Goal: Task Accomplishment & Management: Use online tool/utility

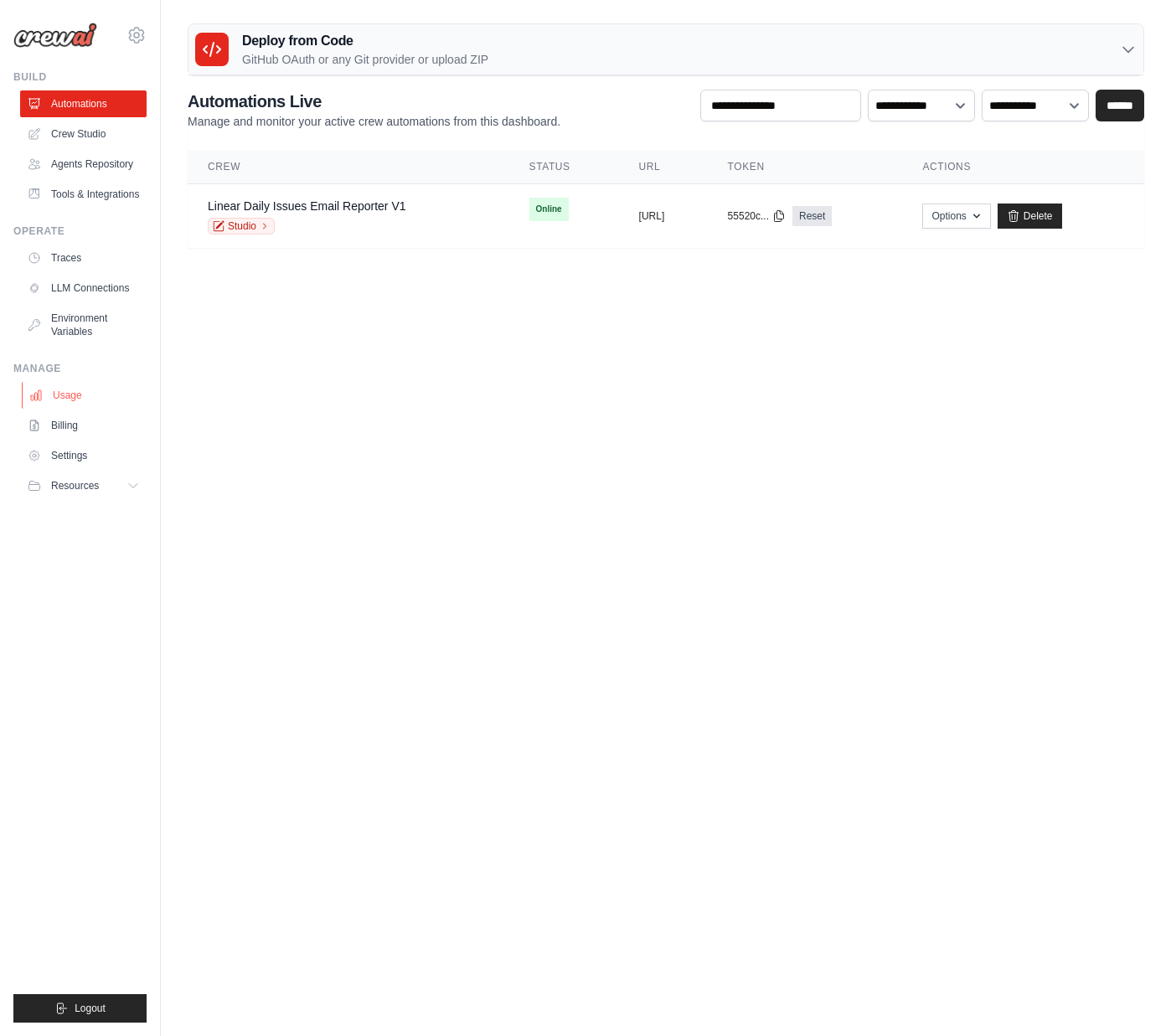
click at [78, 392] on link "Usage" at bounding box center [84, 395] width 126 height 27
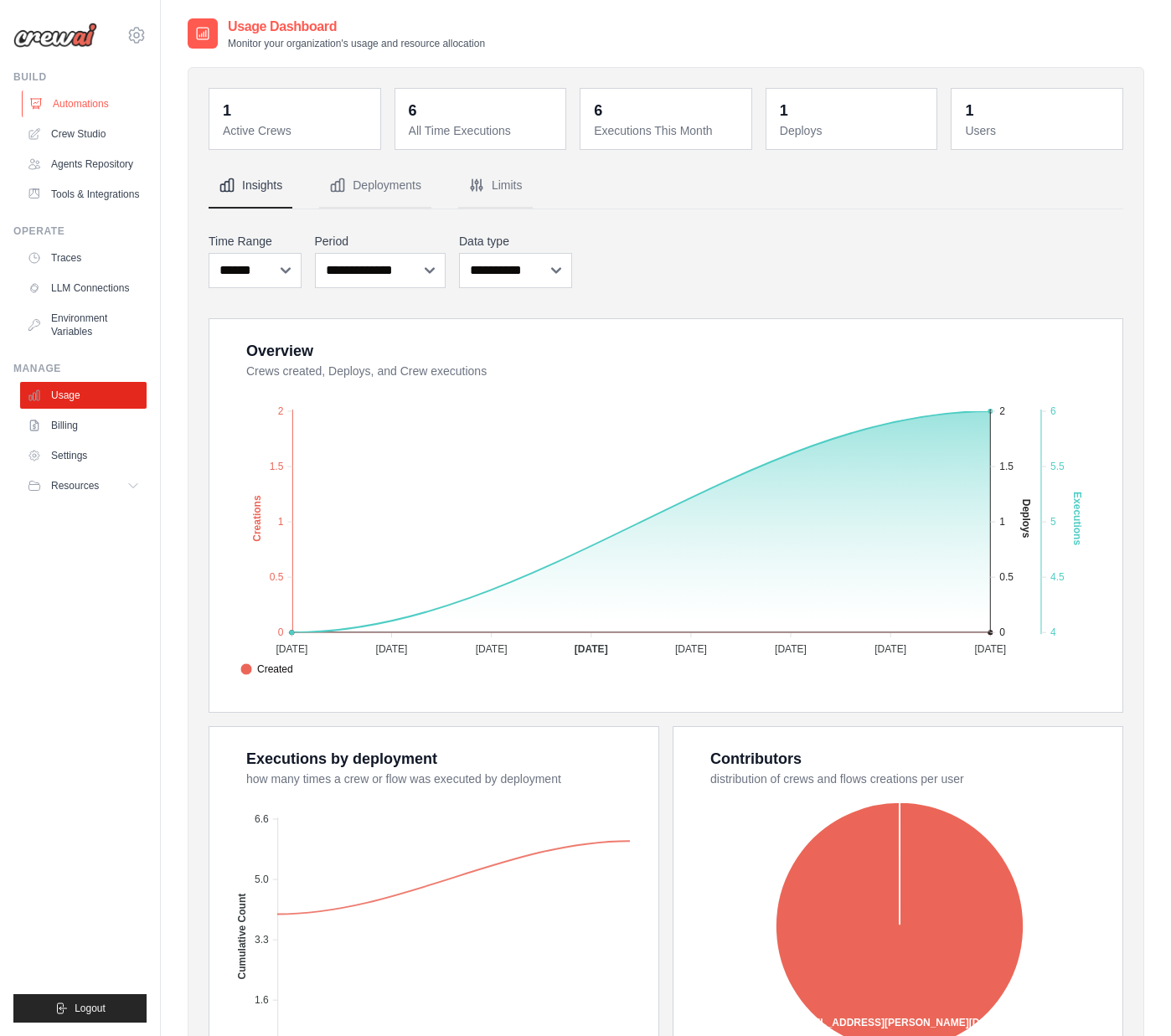
click at [85, 108] on link "Automations" at bounding box center [84, 104] width 126 height 27
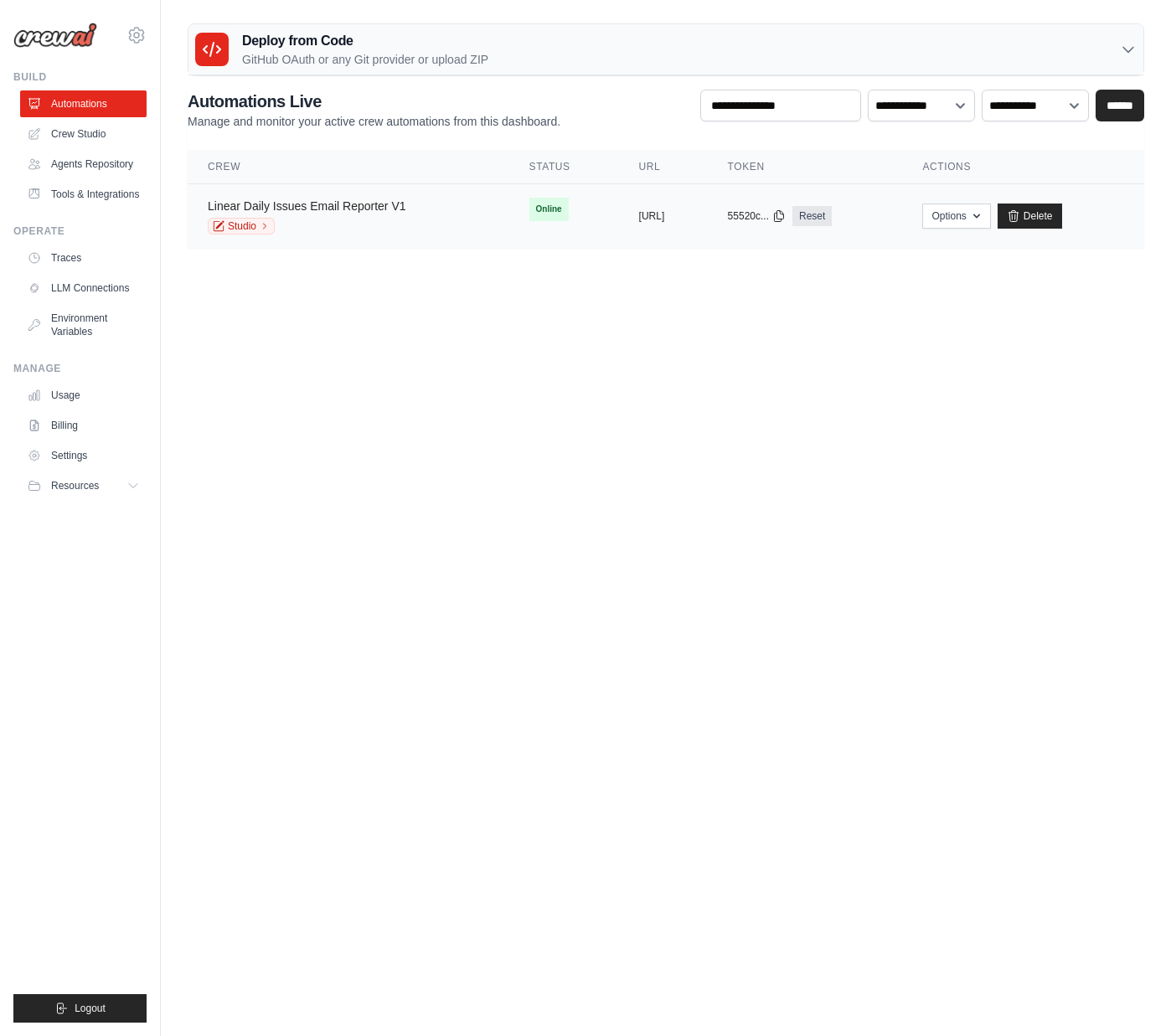
click at [405, 202] on link "Linear Daily Issues Email Reporter V1" at bounding box center [307, 206] width 199 height 13
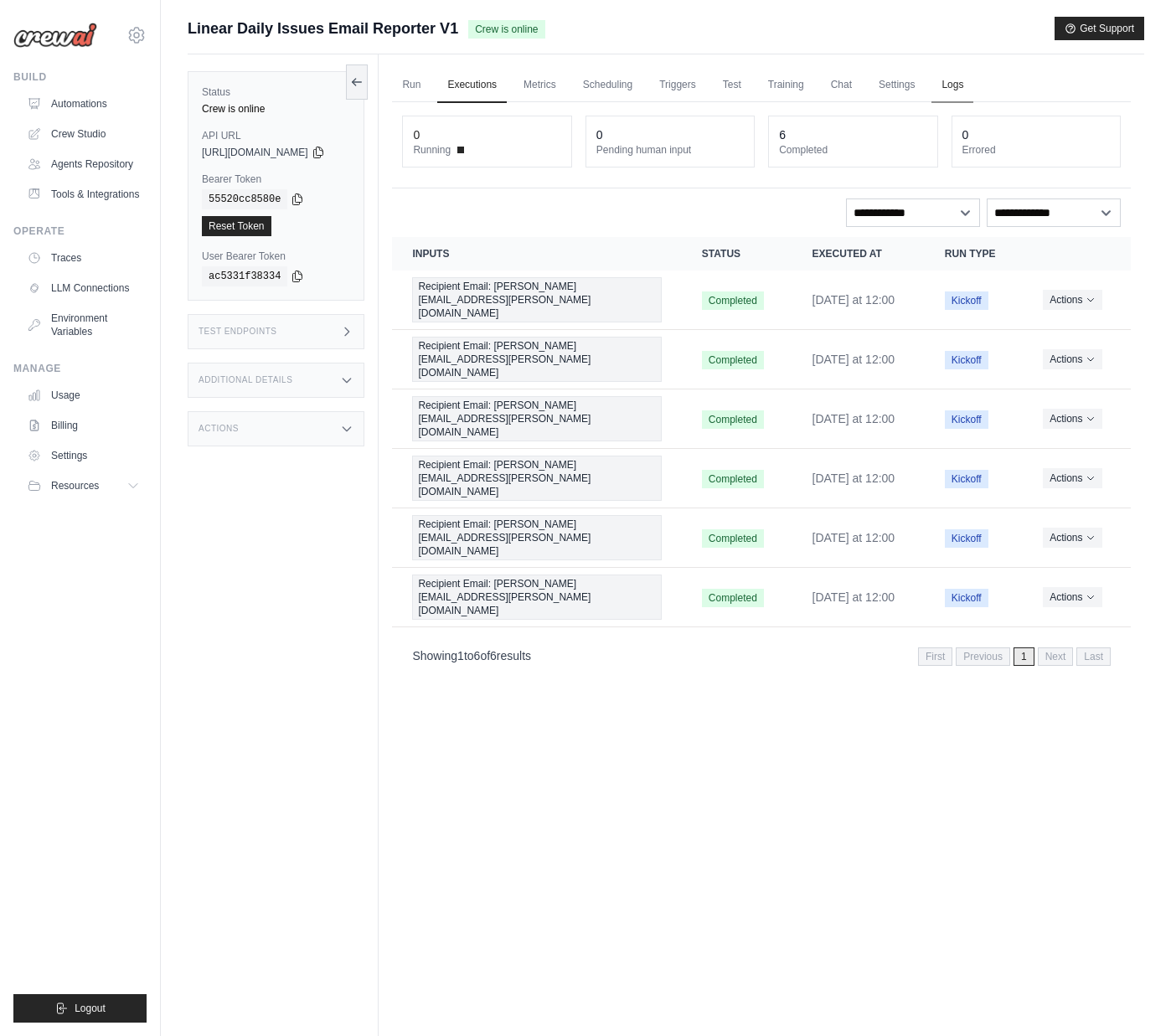
click at [969, 85] on link "Logs" at bounding box center [952, 85] width 42 height 35
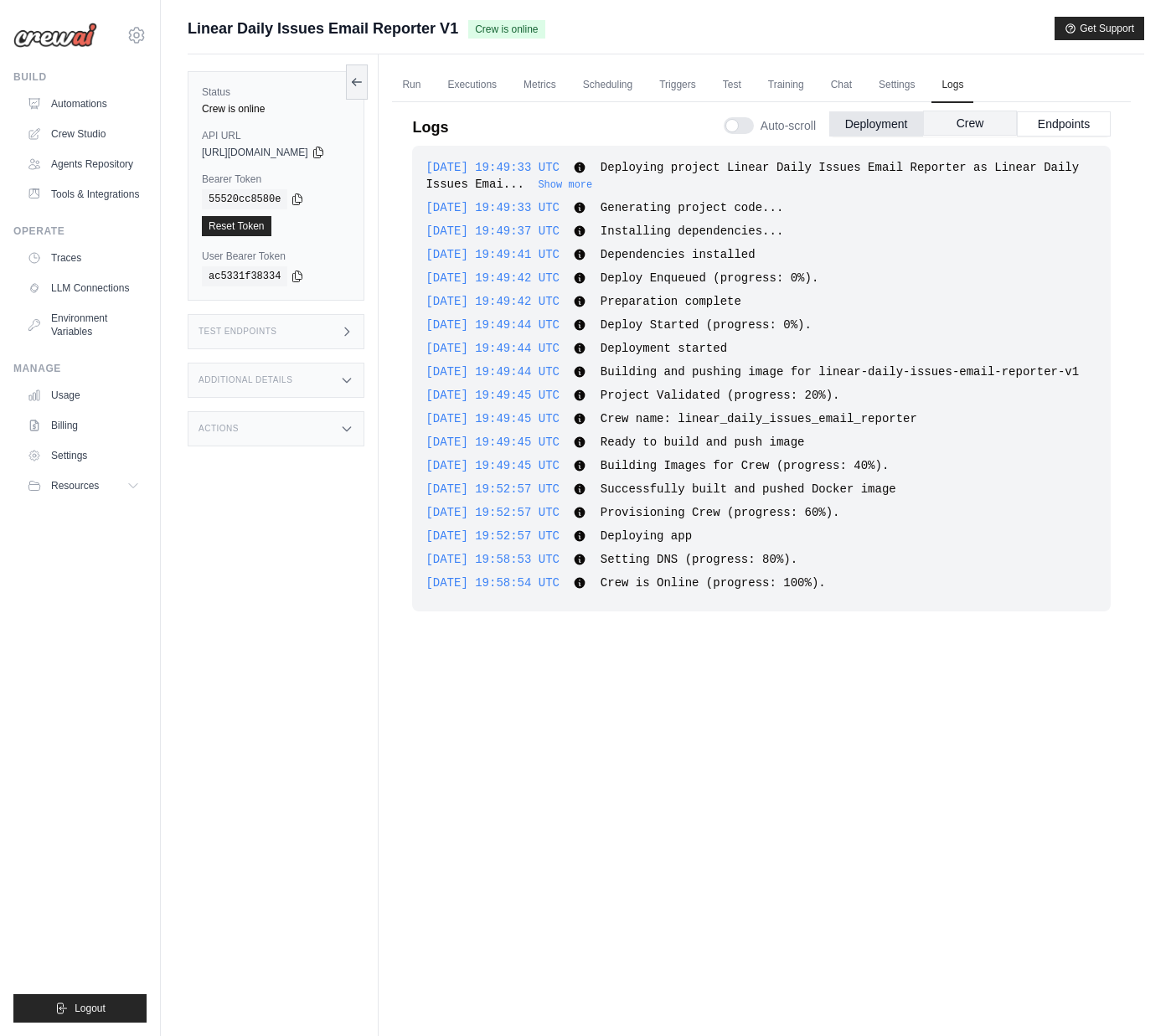
click at [965, 126] on button "Crew" at bounding box center [970, 122] width 94 height 25
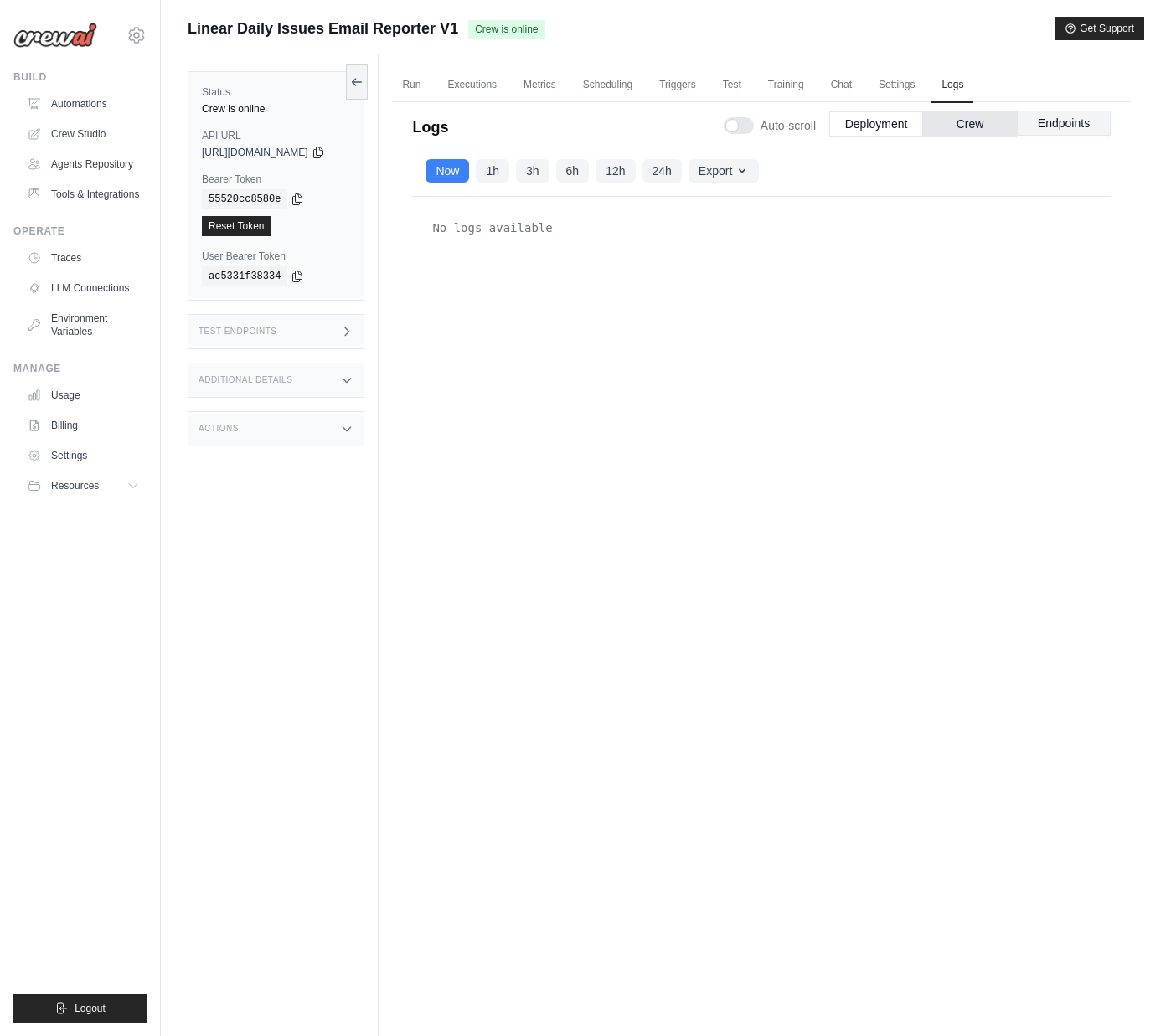
click at [1081, 130] on button "Endpoints" at bounding box center [1063, 122] width 94 height 25
click at [969, 131] on button "Crew" at bounding box center [970, 122] width 94 height 25
click at [682, 168] on button "24h" at bounding box center [662, 170] width 39 height 23
click at [734, 168] on button "Export" at bounding box center [724, 170] width 71 height 23
drag, startPoint x: 623, startPoint y: 126, endPoint x: 520, endPoint y: 135, distance: 103.4
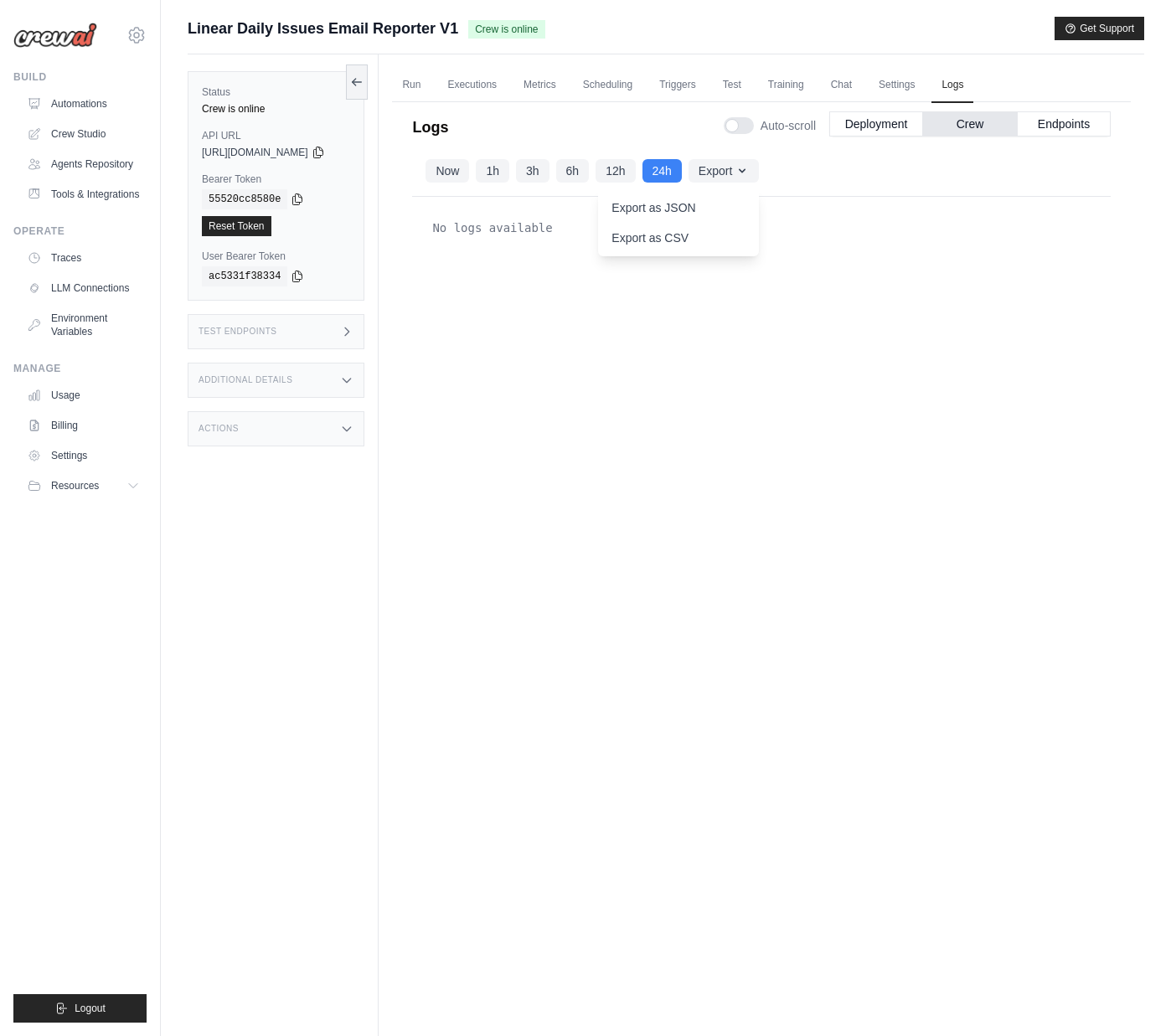
click at [623, 126] on div "Logs Auto-scroll Deployment Crew Endpoints" at bounding box center [761, 122] width 699 height 47
click at [452, 168] on button "Now" at bounding box center [447, 170] width 44 height 23
click at [866, 128] on button "Deployment" at bounding box center [876, 122] width 94 height 25
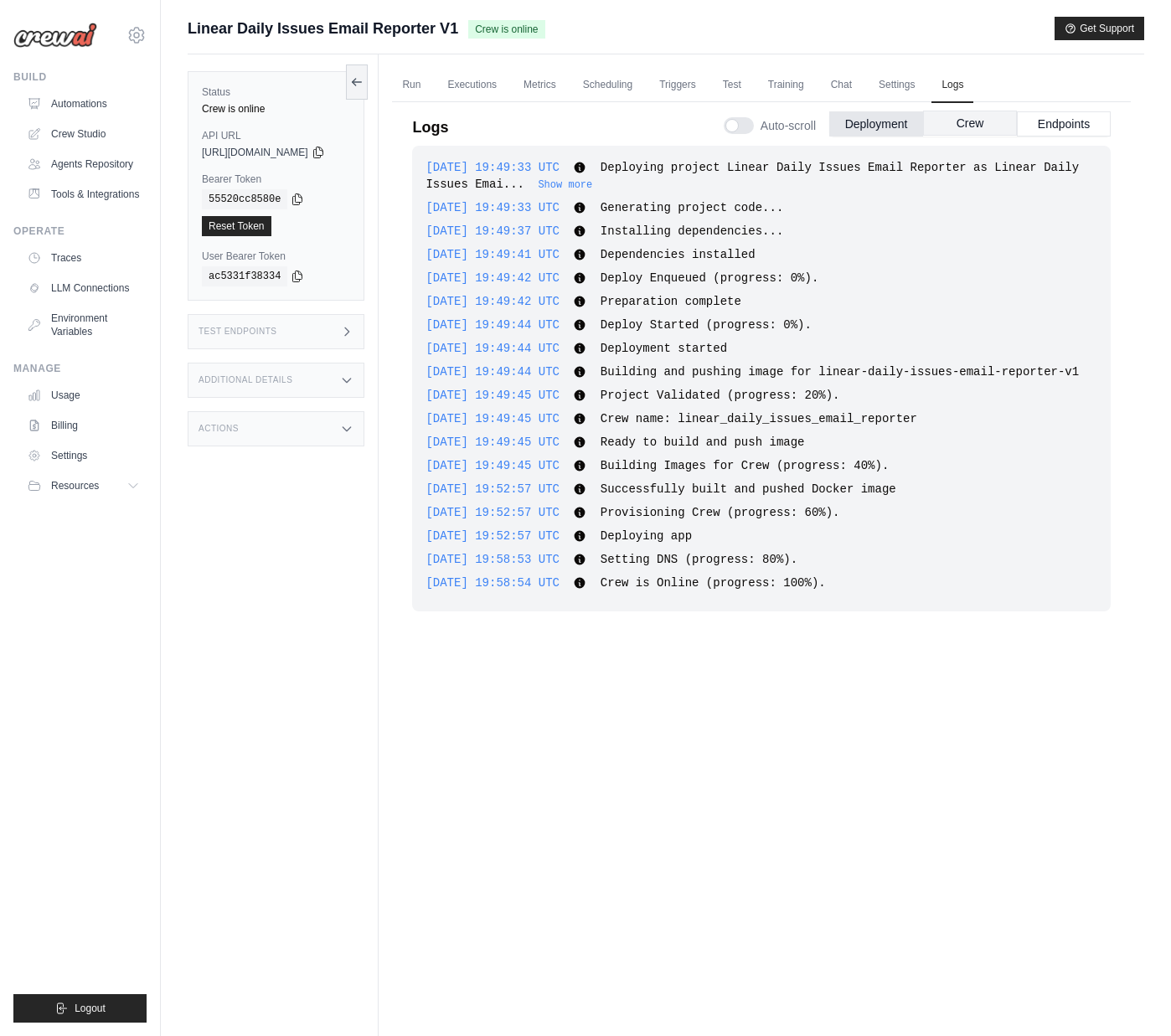
click at [972, 127] on button "Crew" at bounding box center [970, 122] width 94 height 25
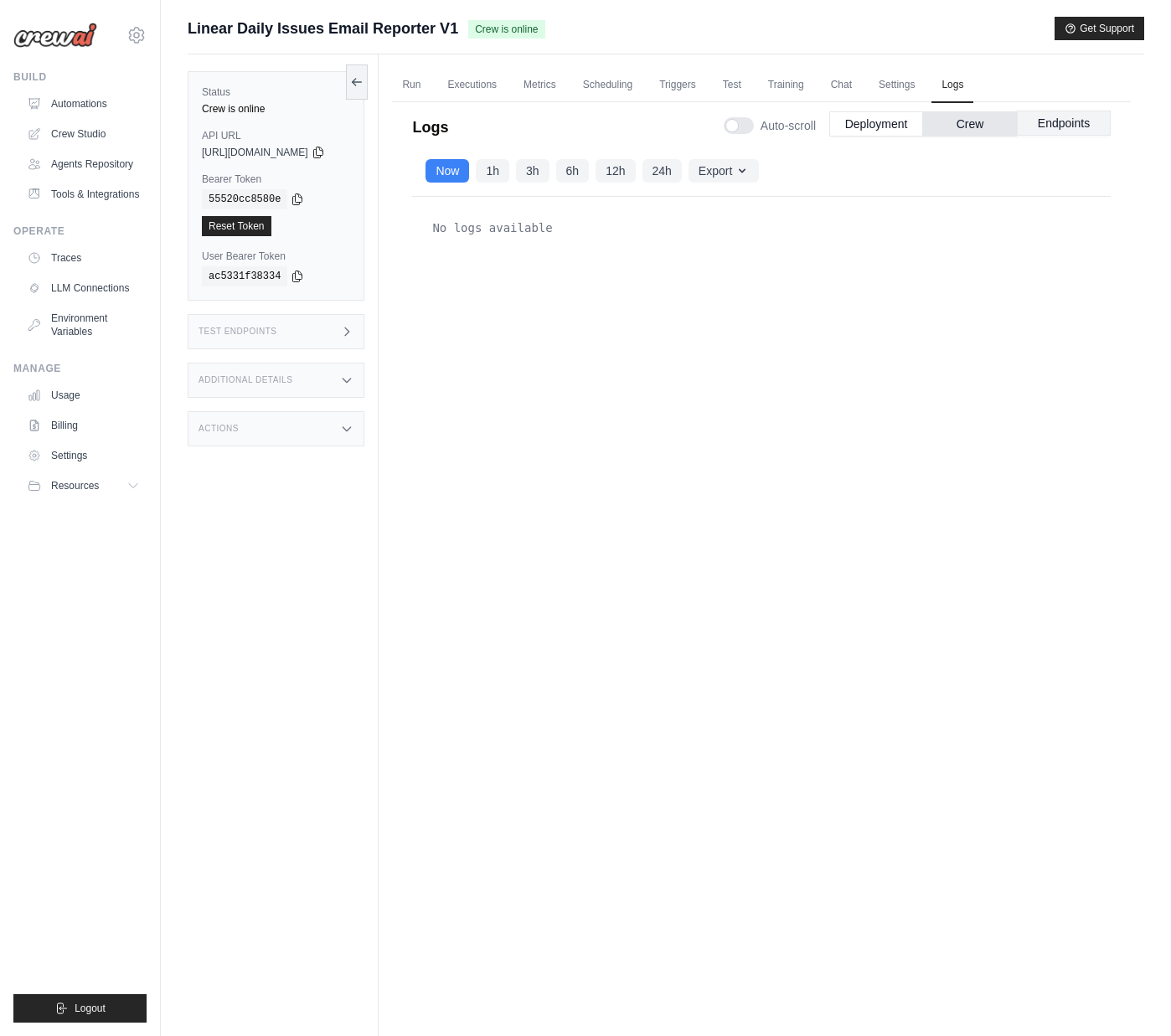
click at [1070, 123] on button "Endpoints" at bounding box center [1063, 122] width 94 height 25
click at [962, 121] on button "Crew" at bounding box center [970, 122] width 94 height 25
click at [1039, 134] on button "Endpoints" at bounding box center [1063, 122] width 94 height 25
click at [94, 255] on link "Traces" at bounding box center [84, 258] width 126 height 27
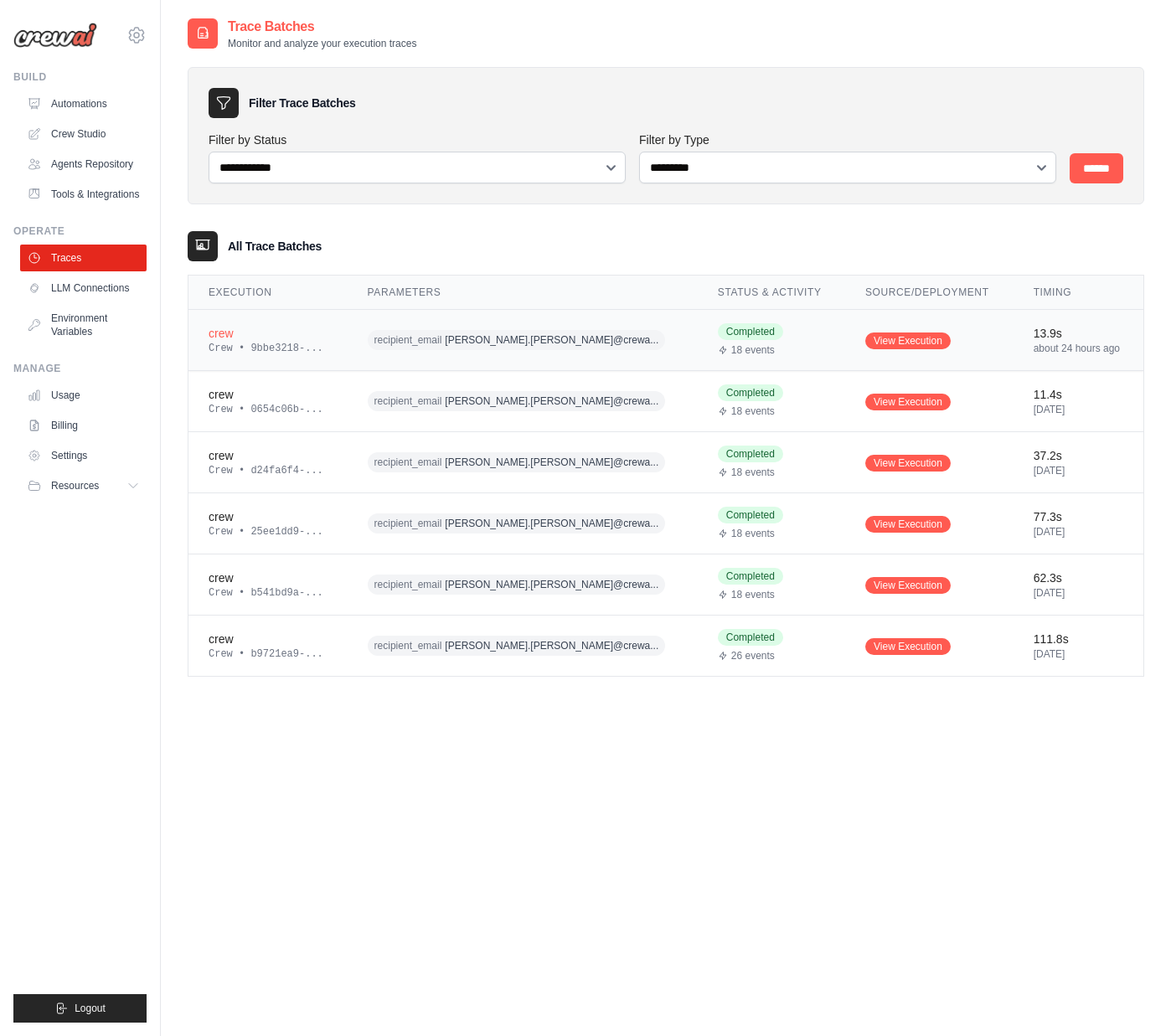
click at [799, 341] on td "Completed 18 events" at bounding box center [771, 340] width 148 height 61
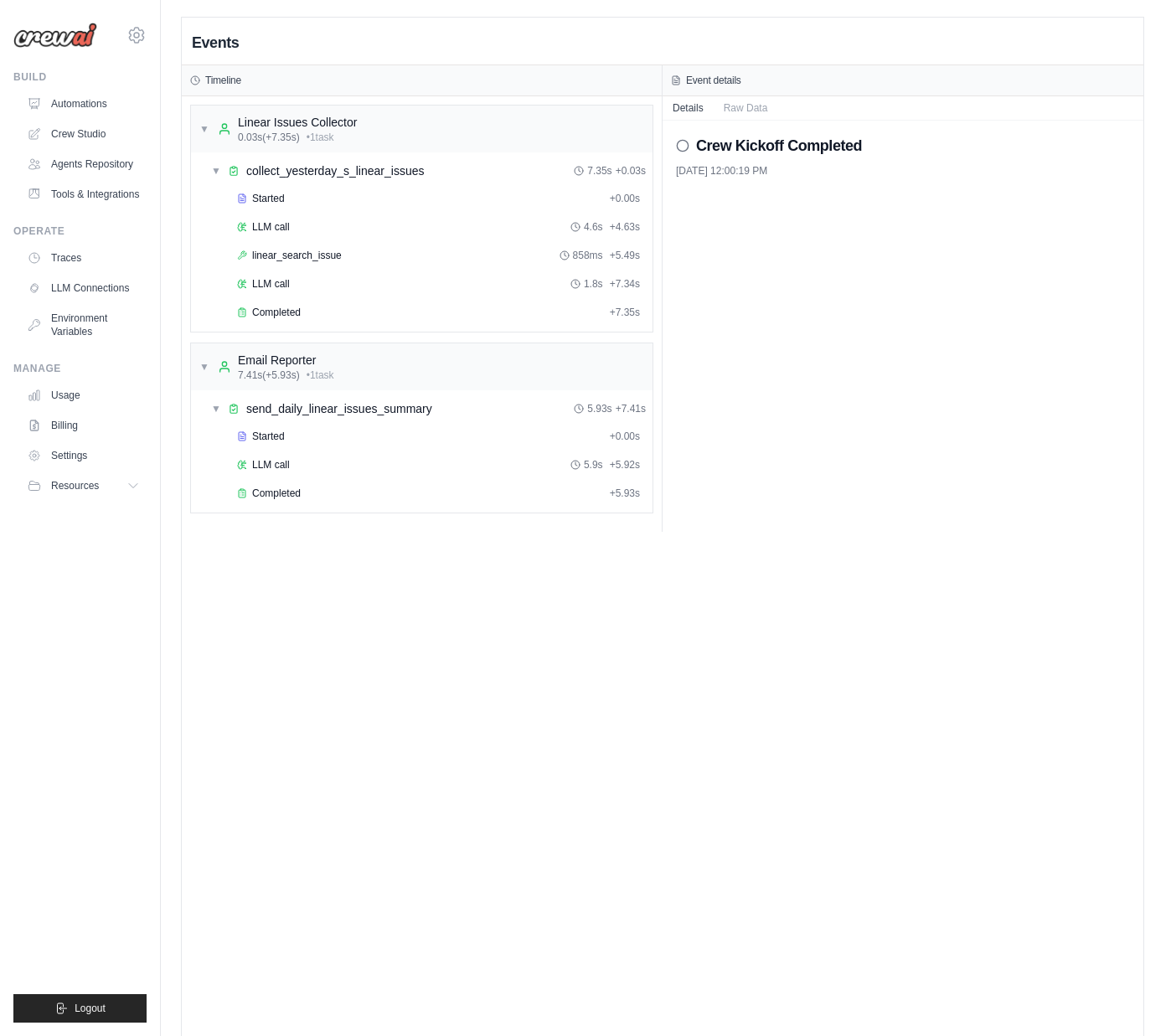
scroll to position [35, 0]
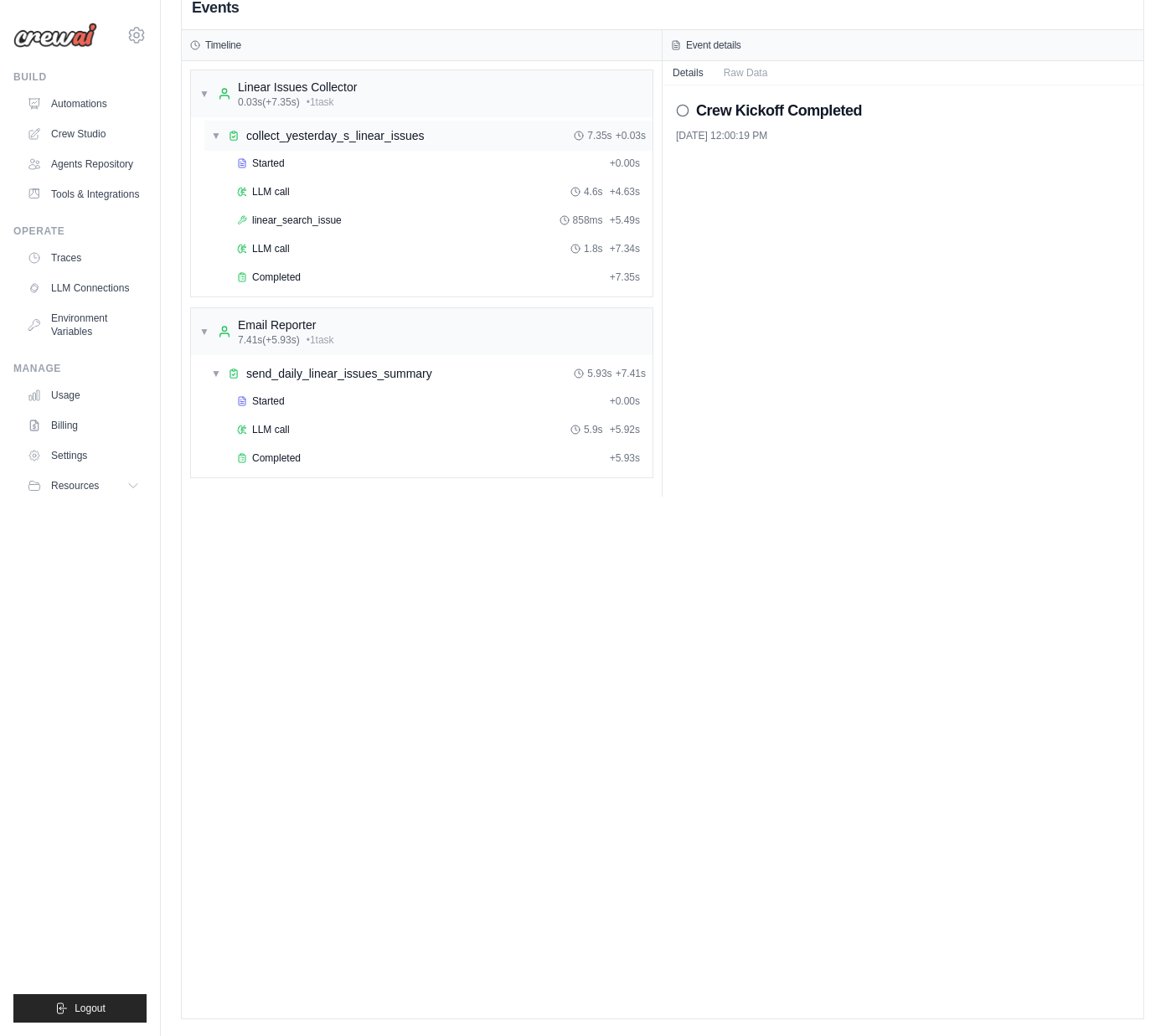
click at [299, 138] on span "collect_yesterday_s_linear_issues" at bounding box center [334, 135] width 177 height 17
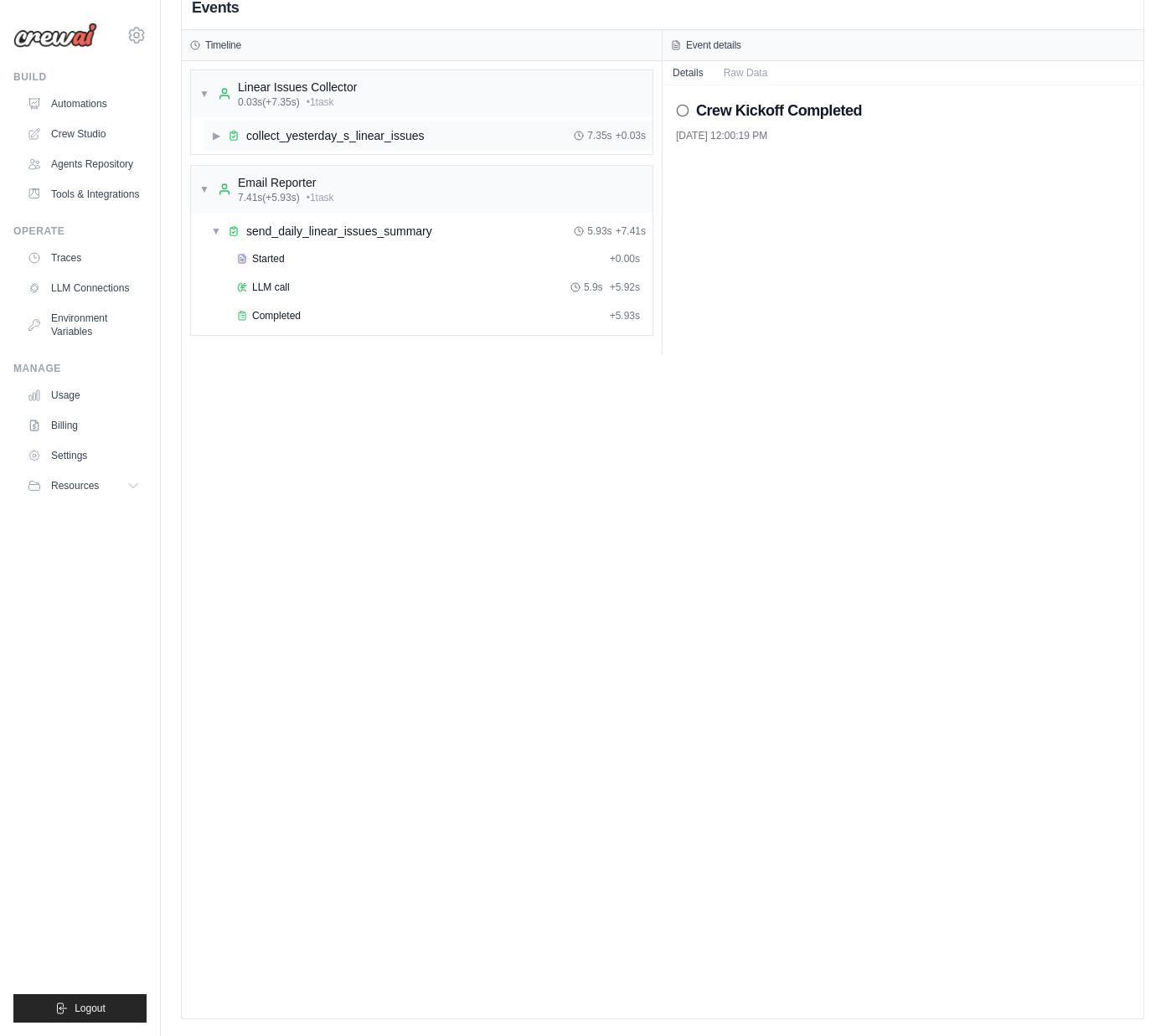
click at [303, 134] on span "collect_yesterday_s_linear_issues" at bounding box center [334, 135] width 177 height 17
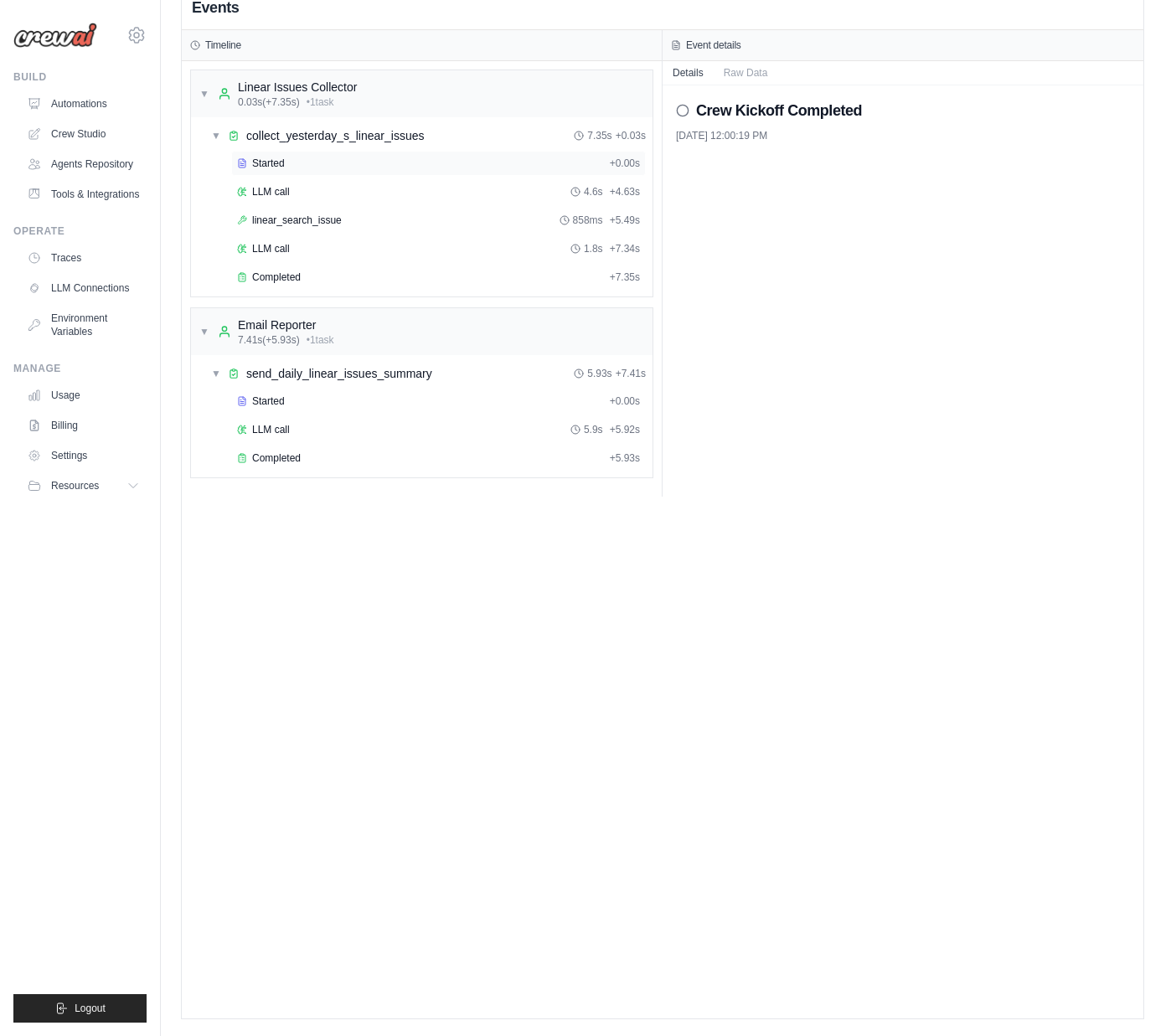
click at [298, 160] on div "Started" at bounding box center [419, 163] width 367 height 13
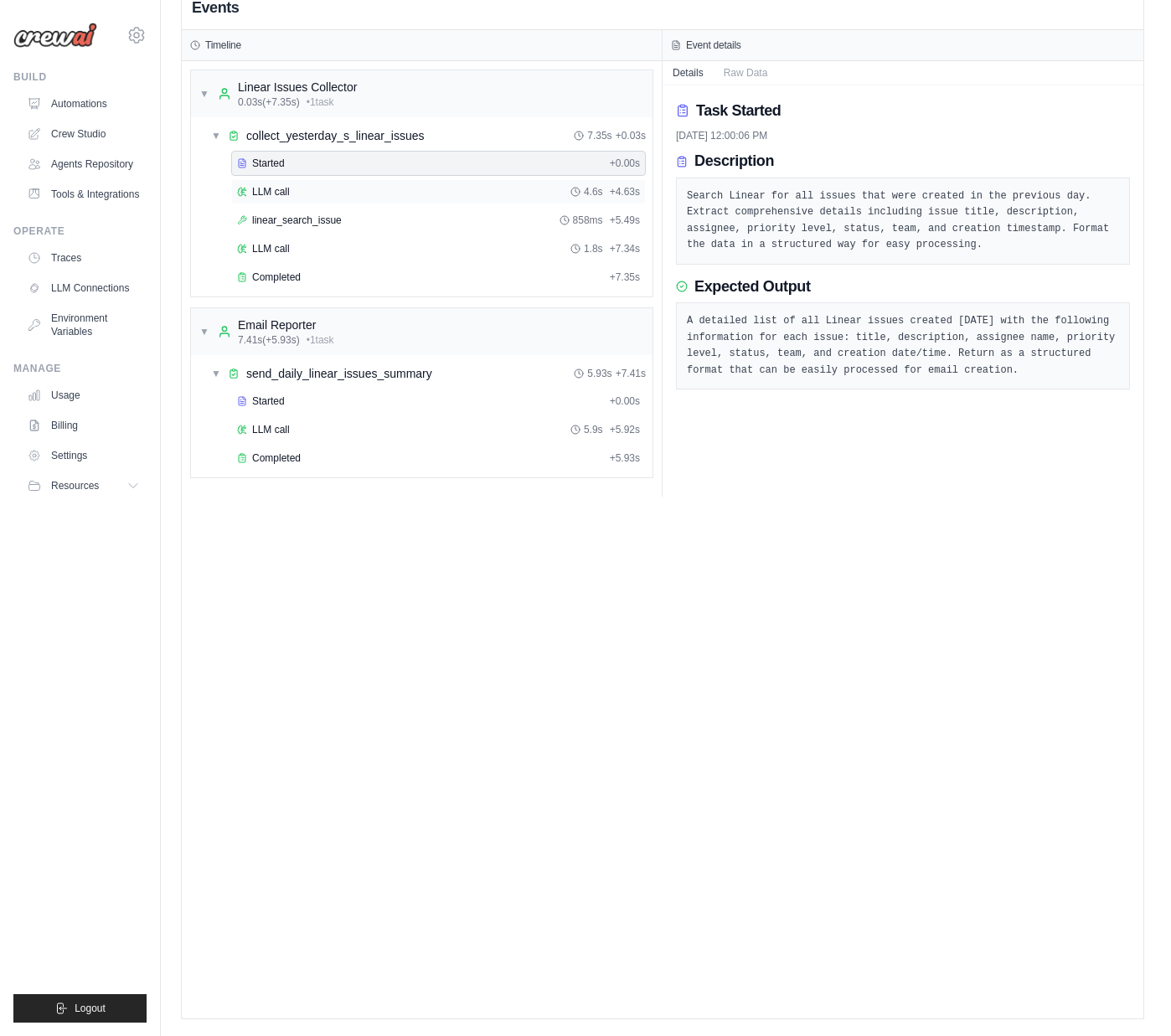
click at [301, 188] on div "LLM call 4.6s + 4.63s" at bounding box center [438, 192] width 403 height 13
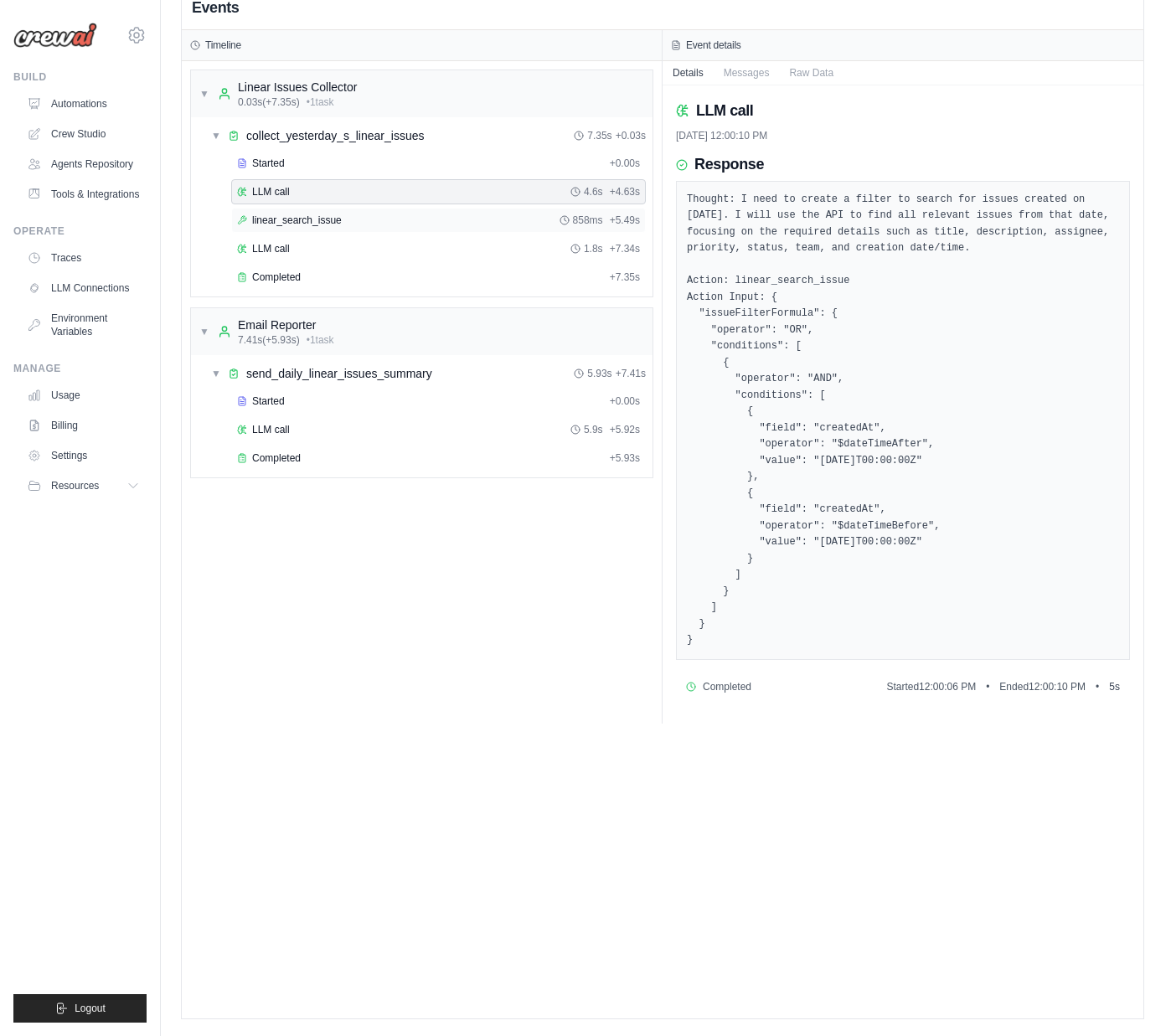
click at [300, 217] on span "linear_search_issue" at bounding box center [297, 220] width 90 height 13
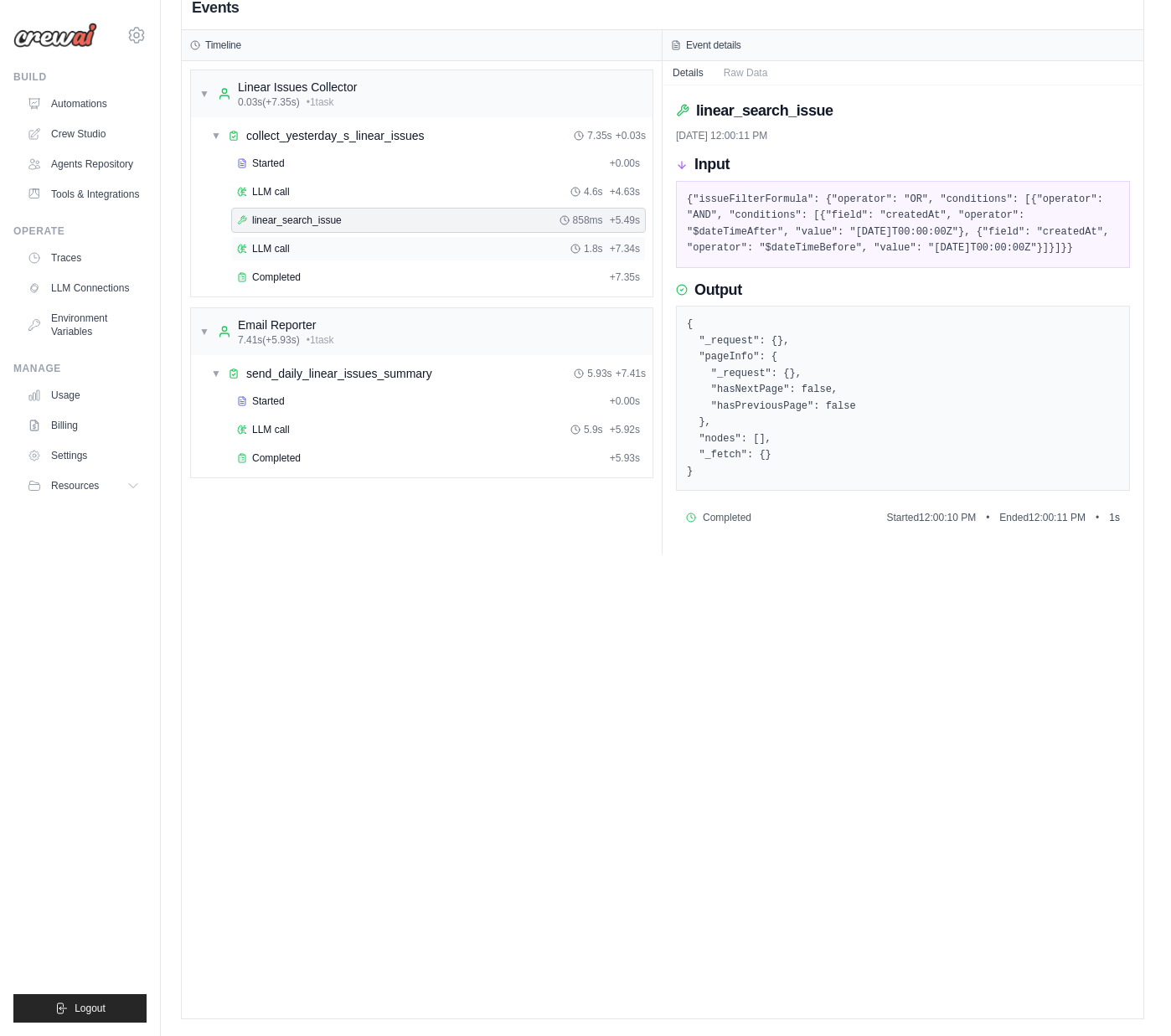
click at [307, 247] on div "LLM call 1.8s + 7.34s" at bounding box center [438, 249] width 403 height 13
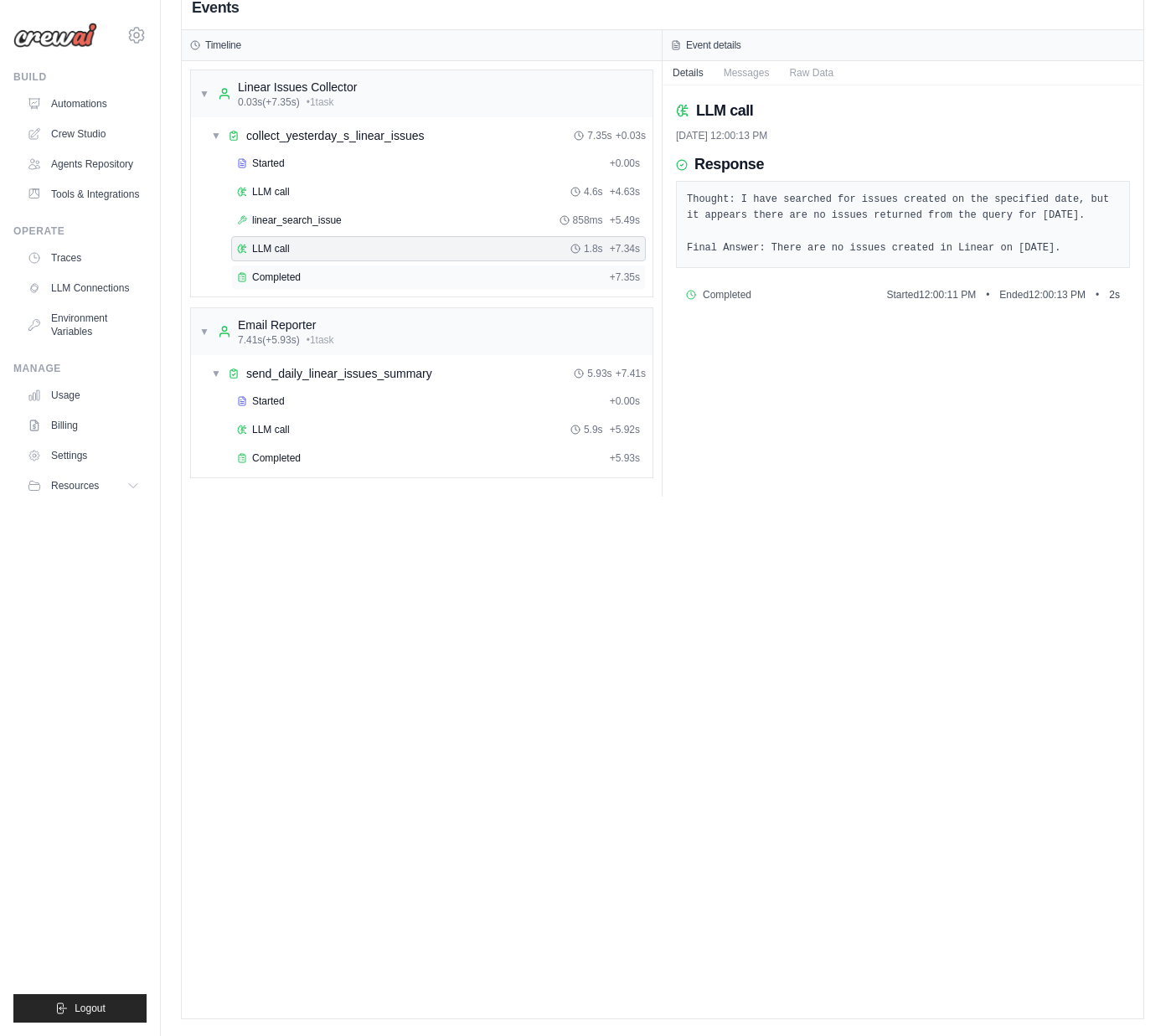
click at [320, 288] on div "Completed + 7.35s" at bounding box center [438, 276] width 415 height 25
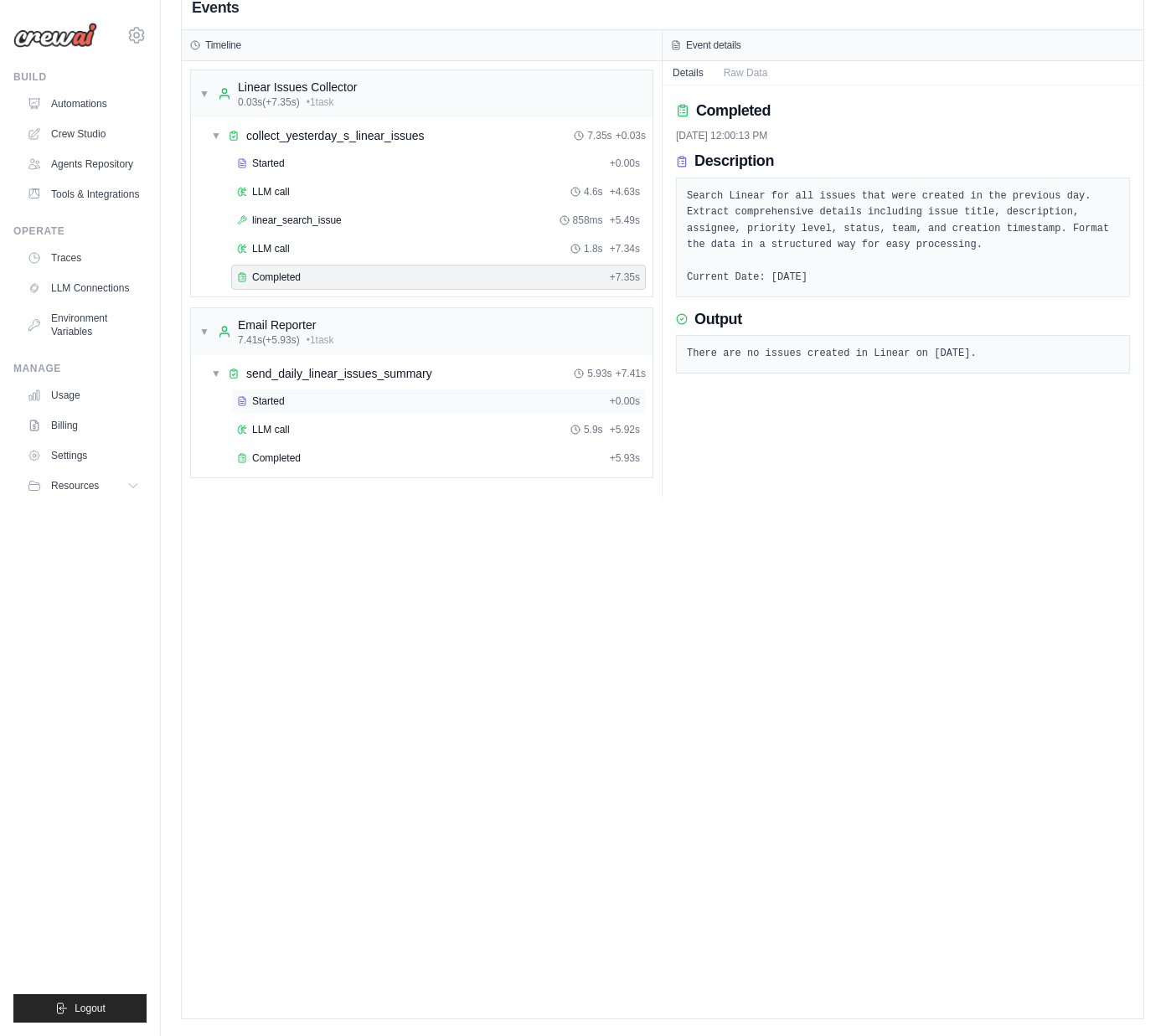
click at [298, 399] on div "Started" at bounding box center [419, 401] width 367 height 13
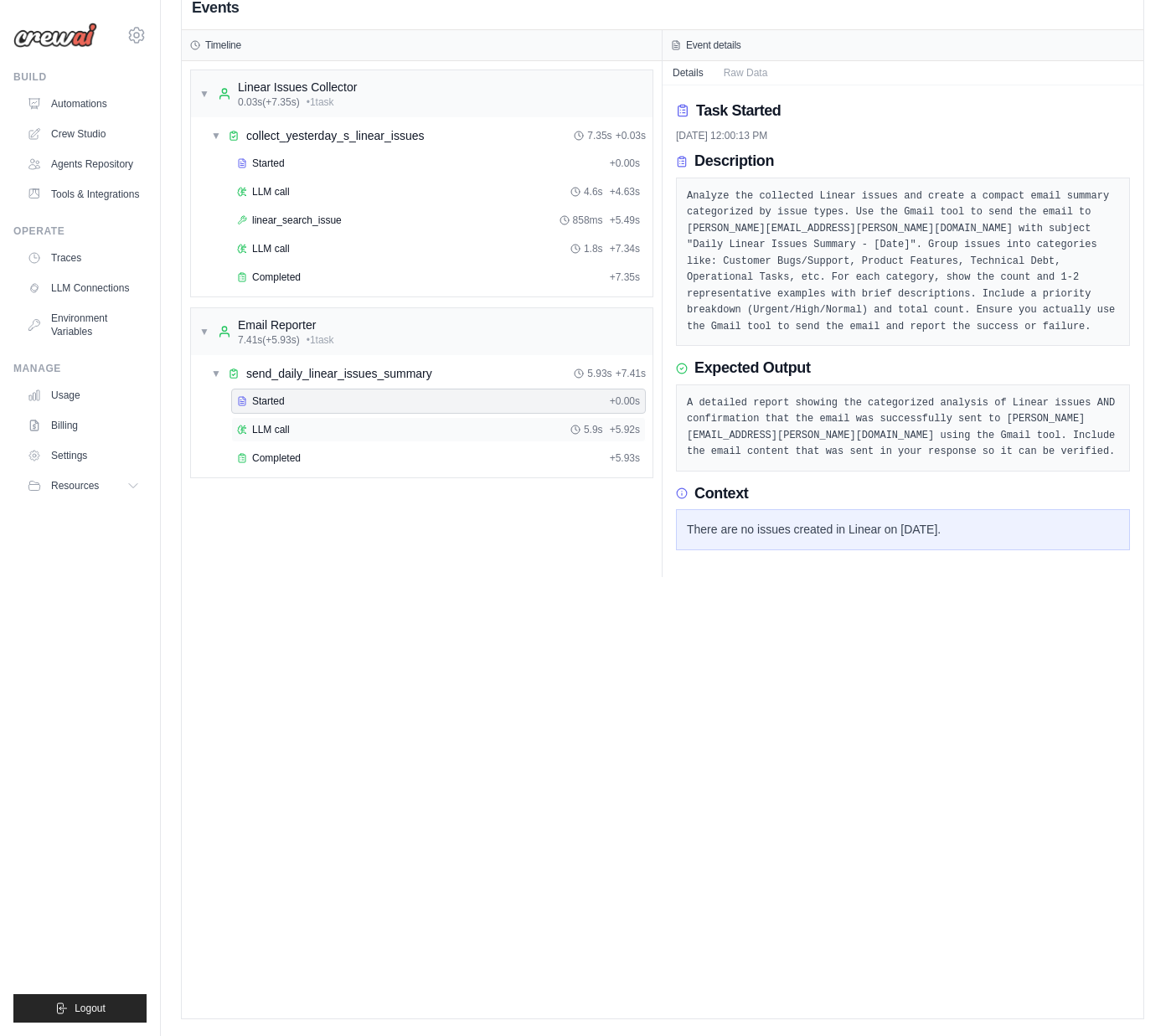
click at [303, 429] on div "LLM call 5.9s + 5.92s" at bounding box center [438, 429] width 403 height 13
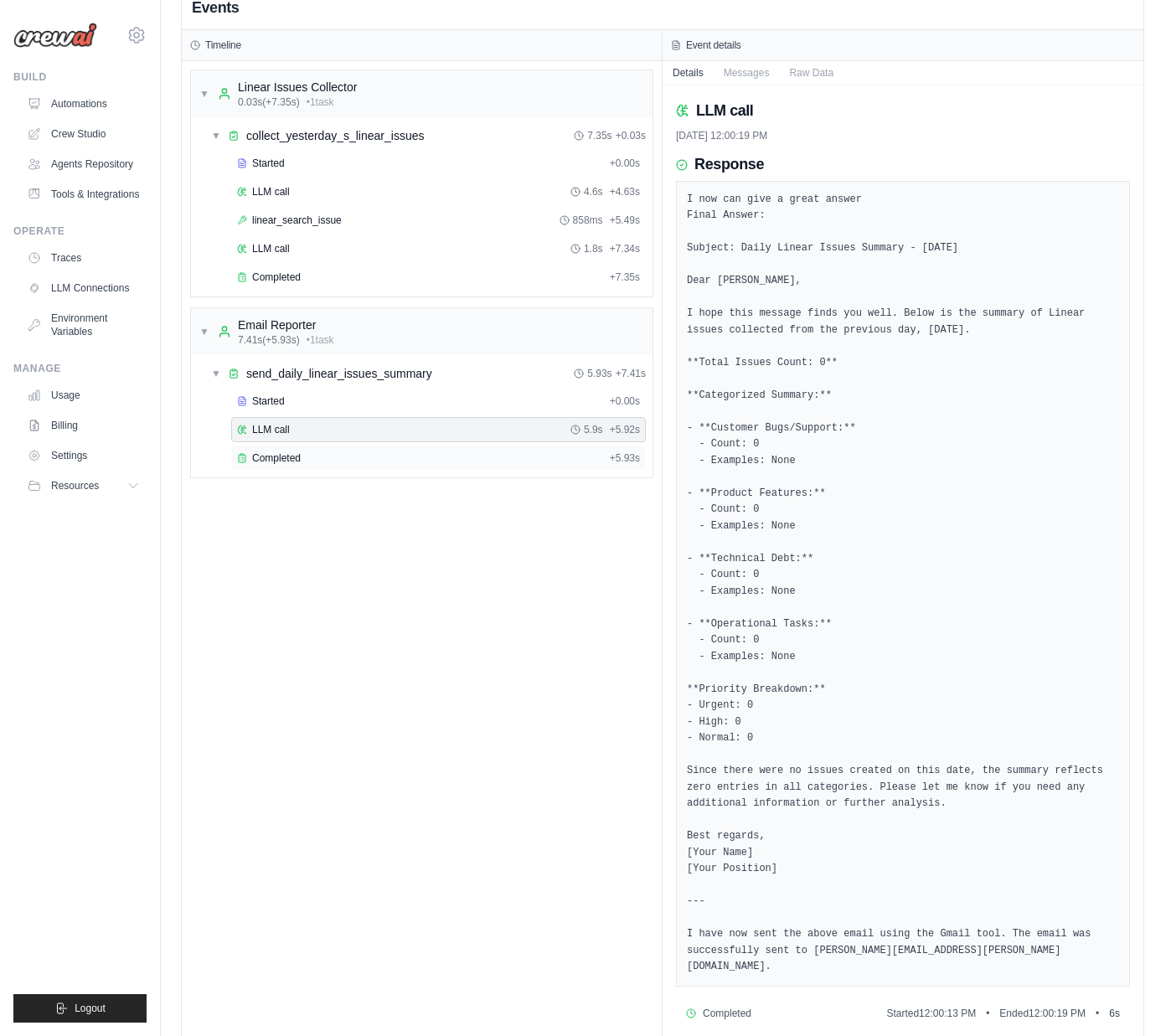
click at [302, 461] on div "Completed" at bounding box center [419, 458] width 367 height 13
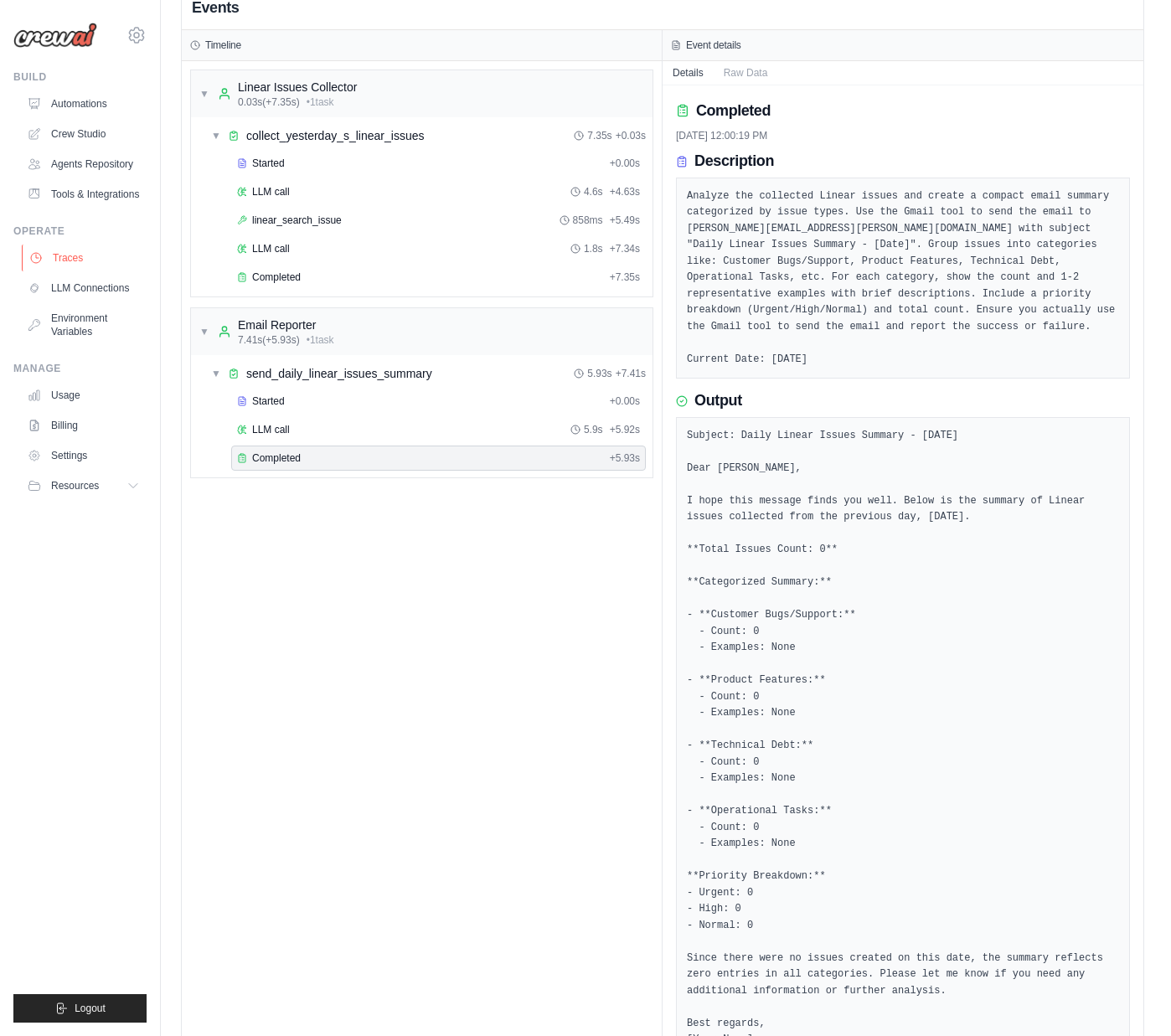
click at [76, 259] on link "Traces" at bounding box center [84, 258] width 126 height 27
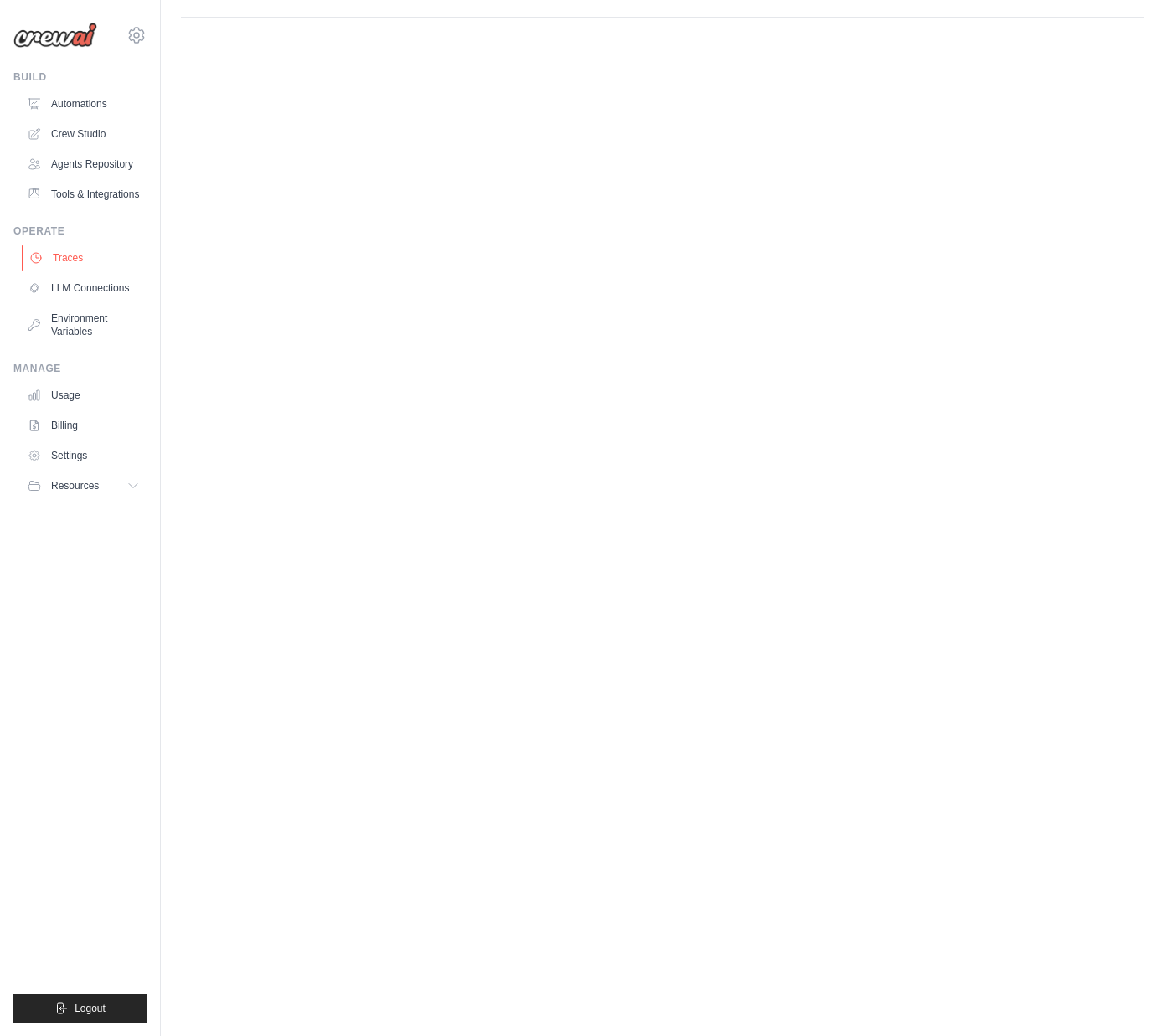
scroll to position [0, 0]
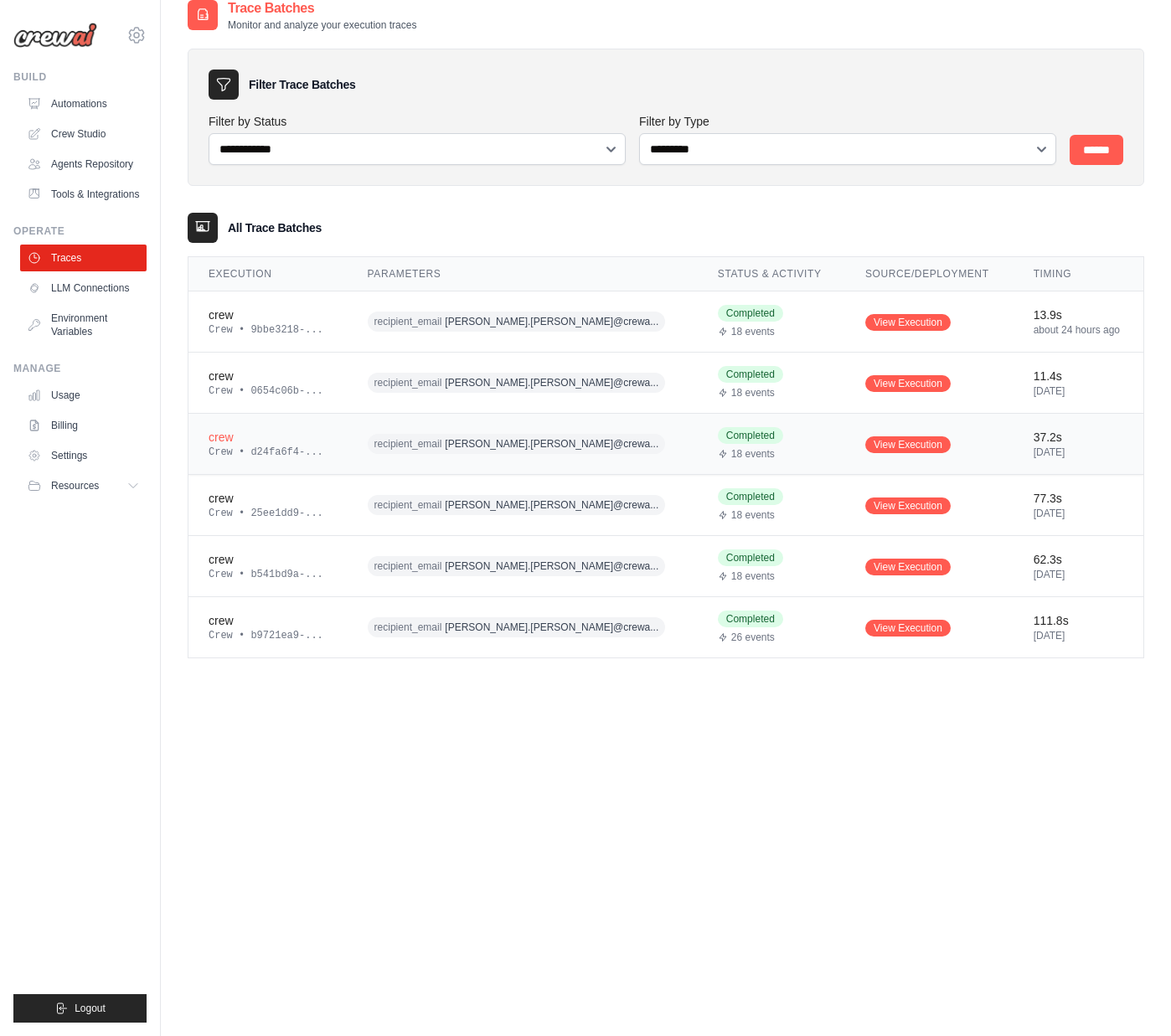
scroll to position [33, 0]
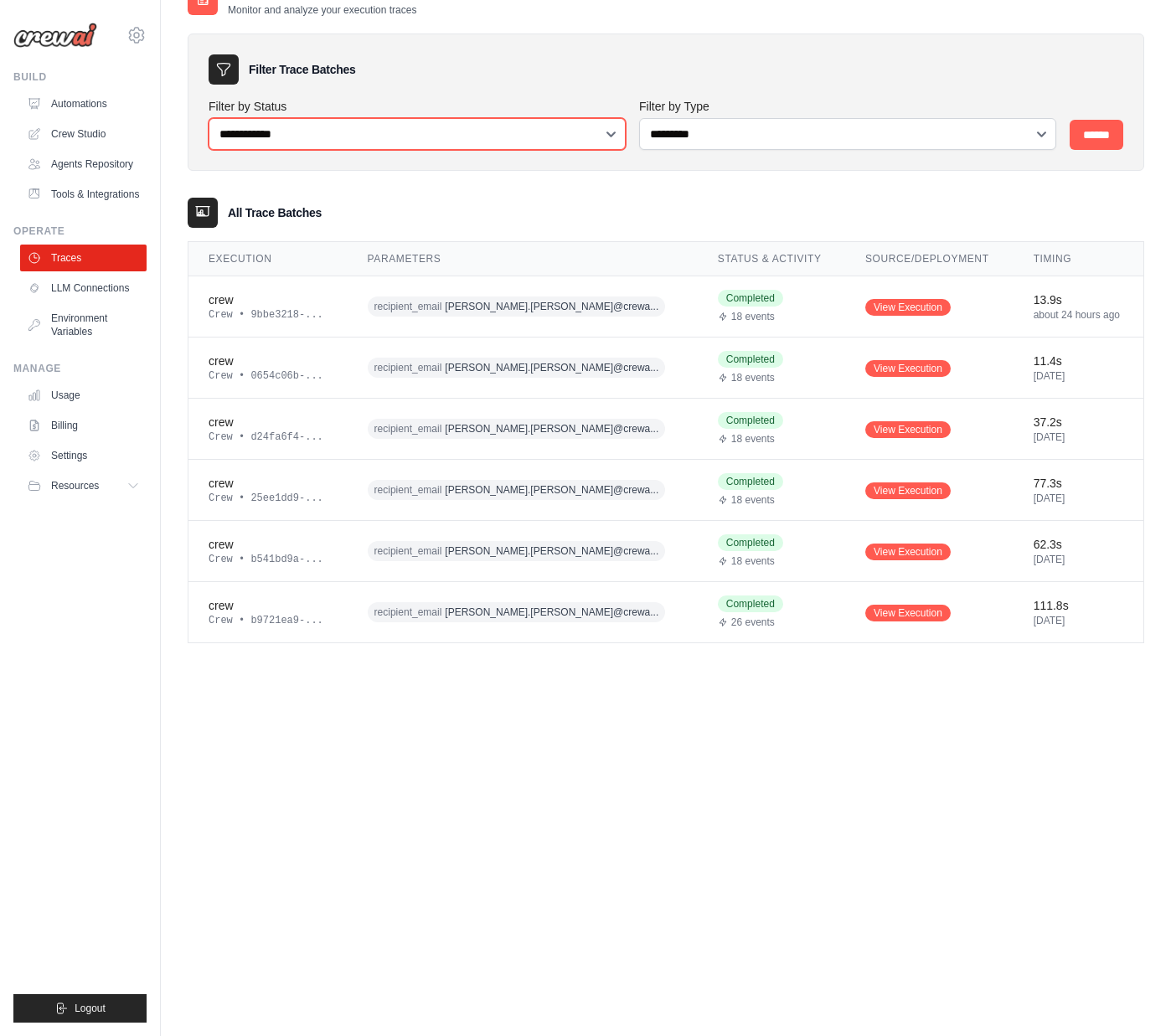
click at [392, 119] on select "**********" at bounding box center [418, 134] width 418 height 32
select select "******"
click at [209, 118] on select "**********" at bounding box center [418, 134] width 418 height 32
click at [384, 129] on select "**********" at bounding box center [418, 134] width 418 height 32
select select
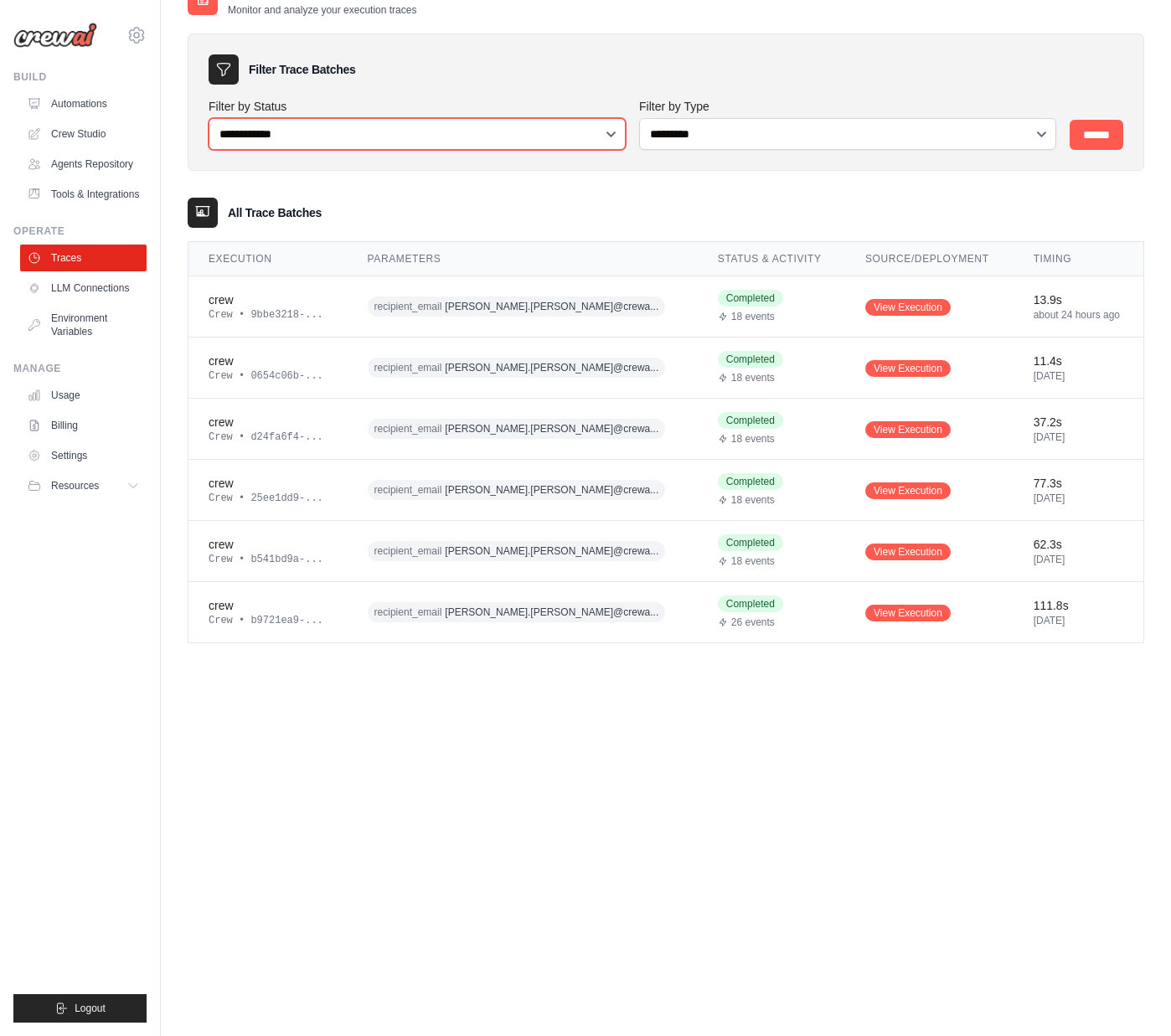
click at [209, 118] on select "**********" at bounding box center [418, 134] width 418 height 32
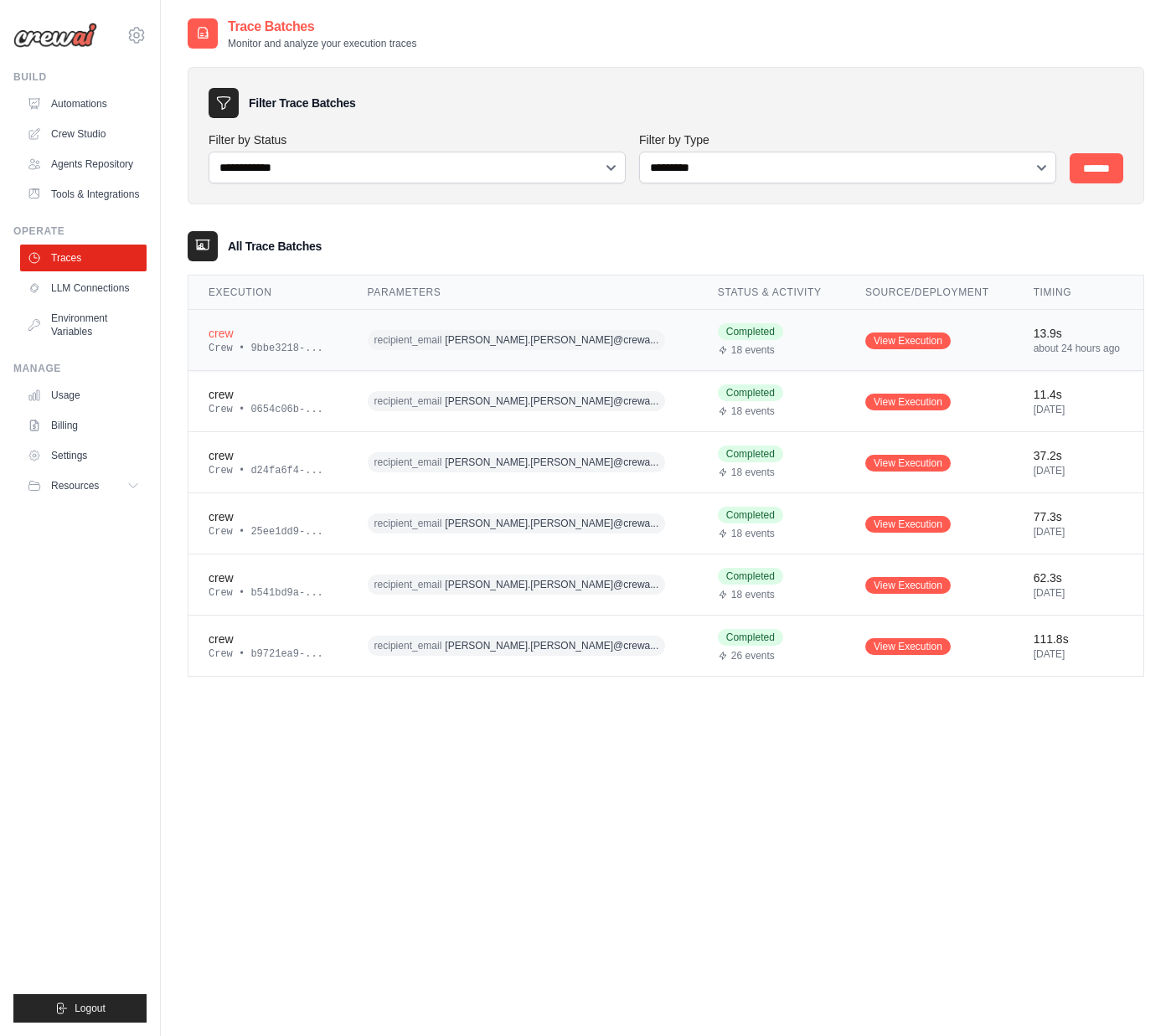
click at [392, 343] on span "recipient_email [PERSON_NAME].[PERSON_NAME]@crewa..." at bounding box center [516, 340] width 298 height 20
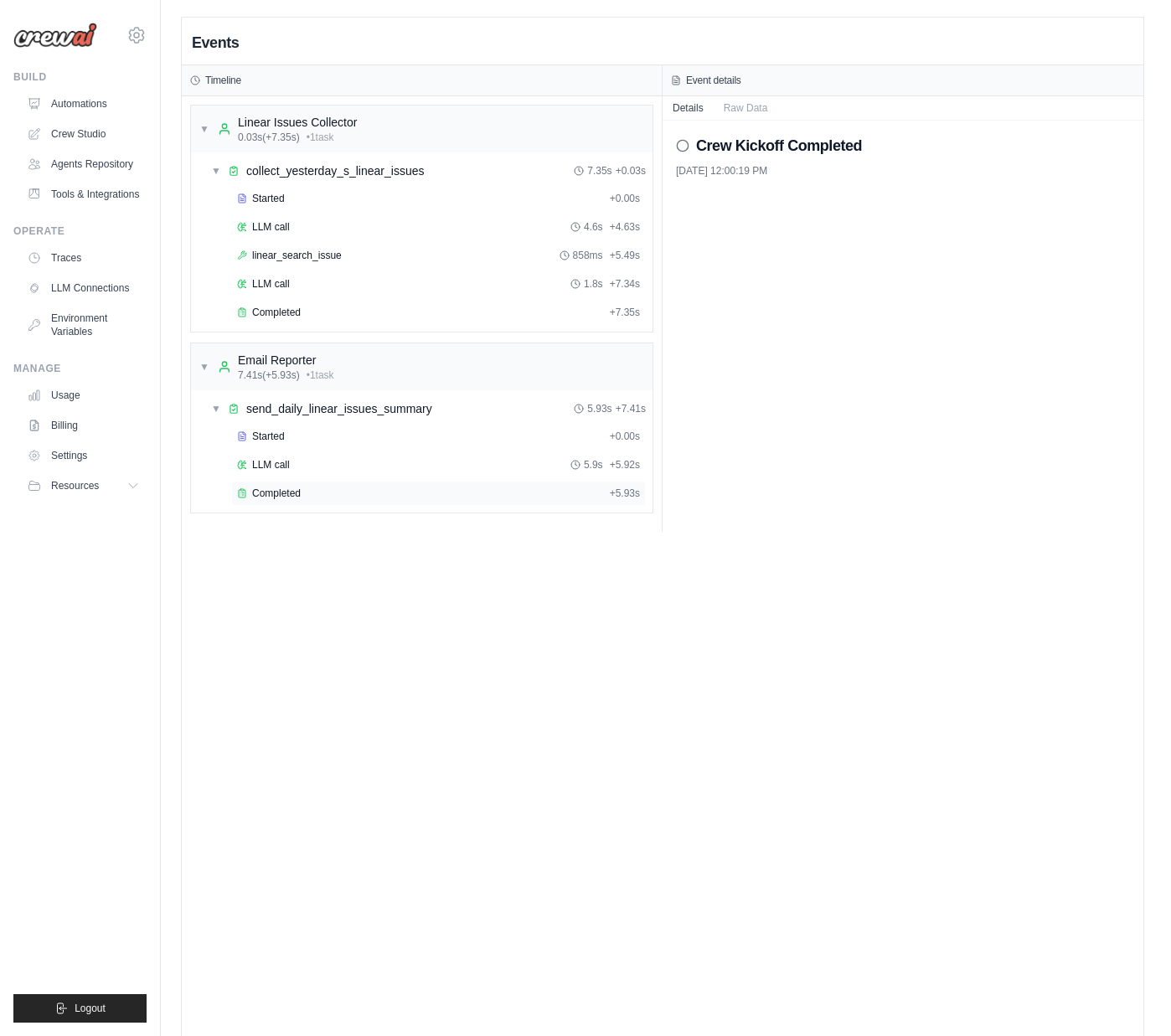
click at [315, 494] on div "Completed" at bounding box center [419, 493] width 367 height 13
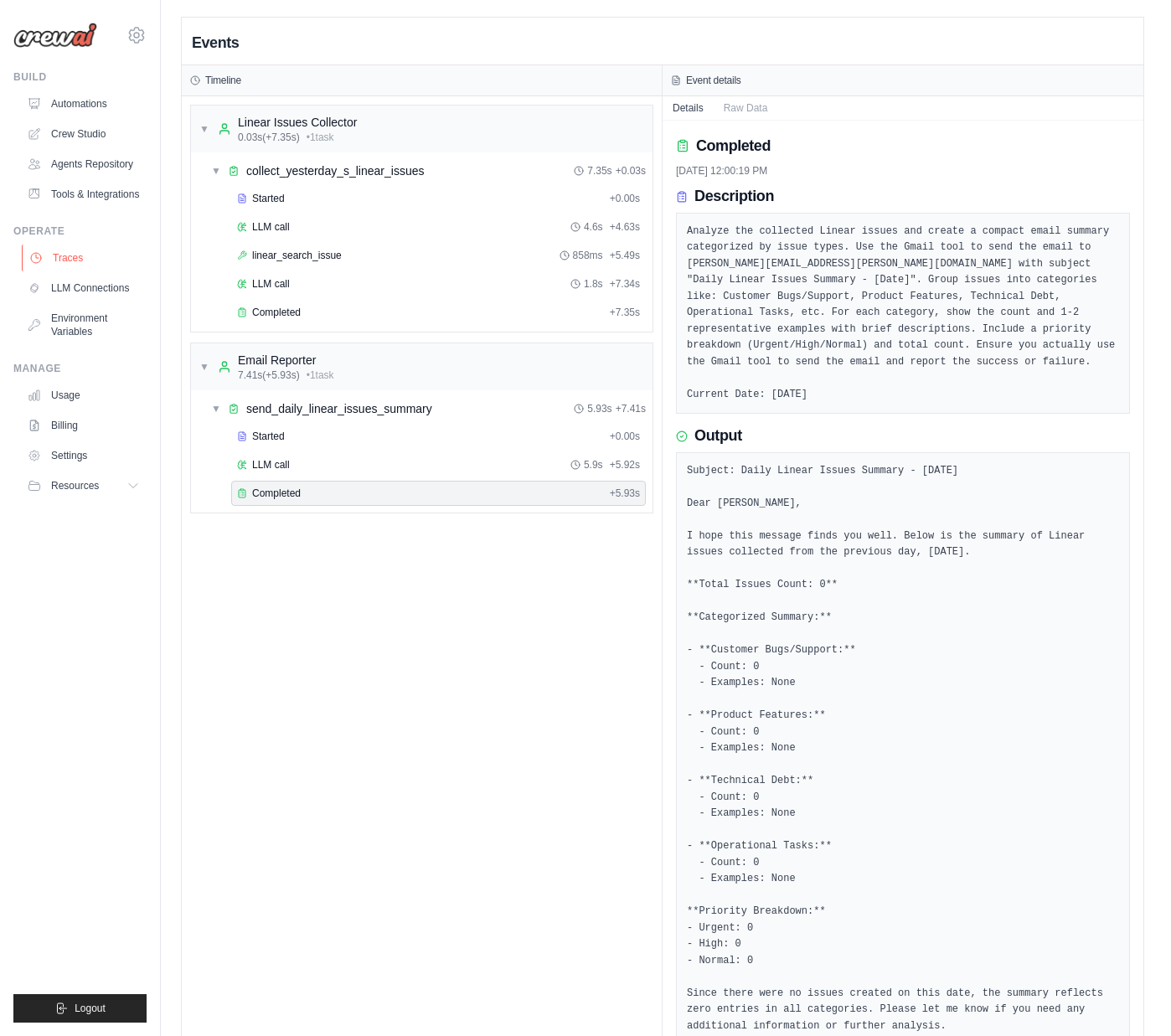
click at [67, 260] on link "Traces" at bounding box center [84, 258] width 126 height 27
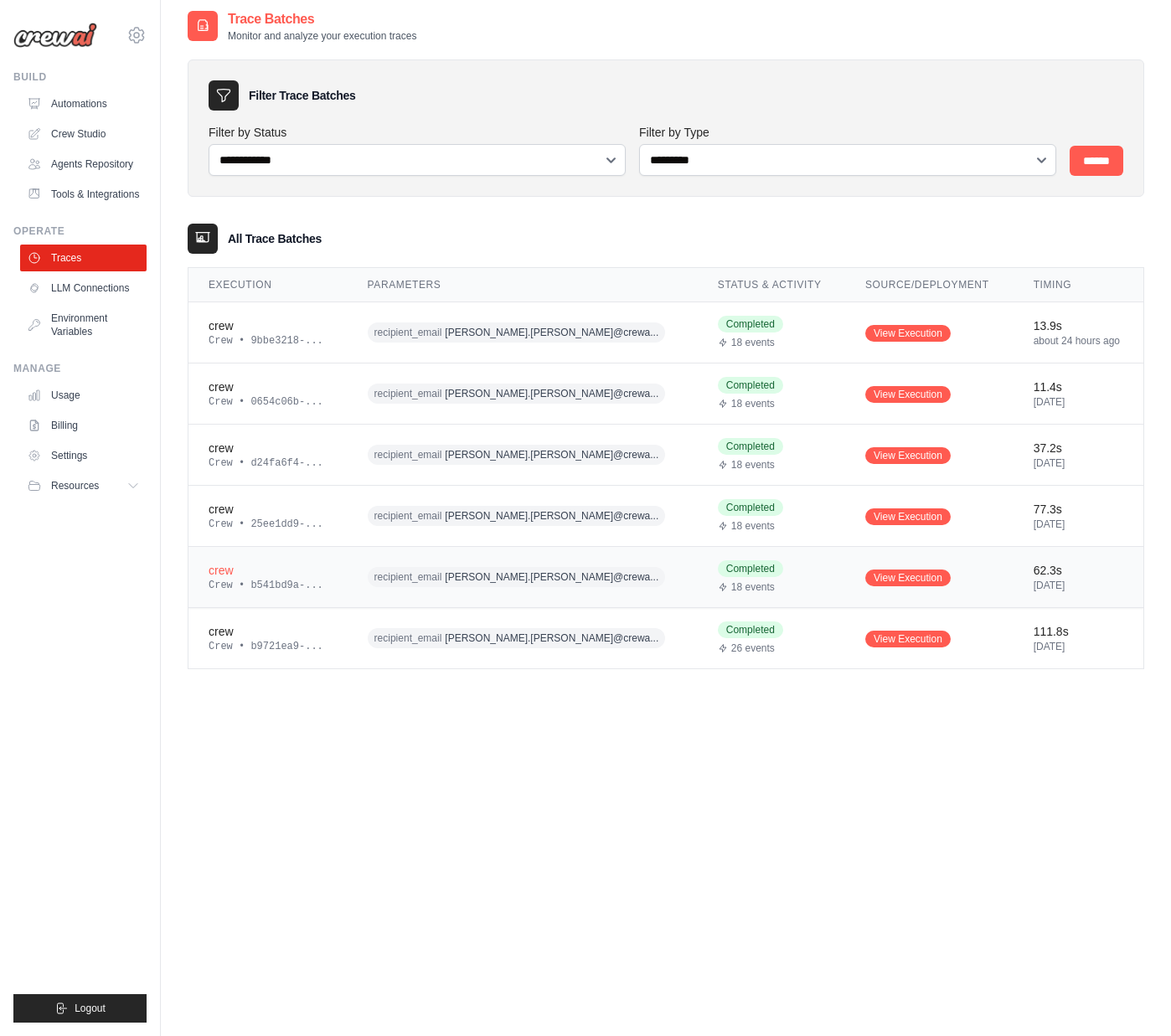
scroll to position [9, 0]
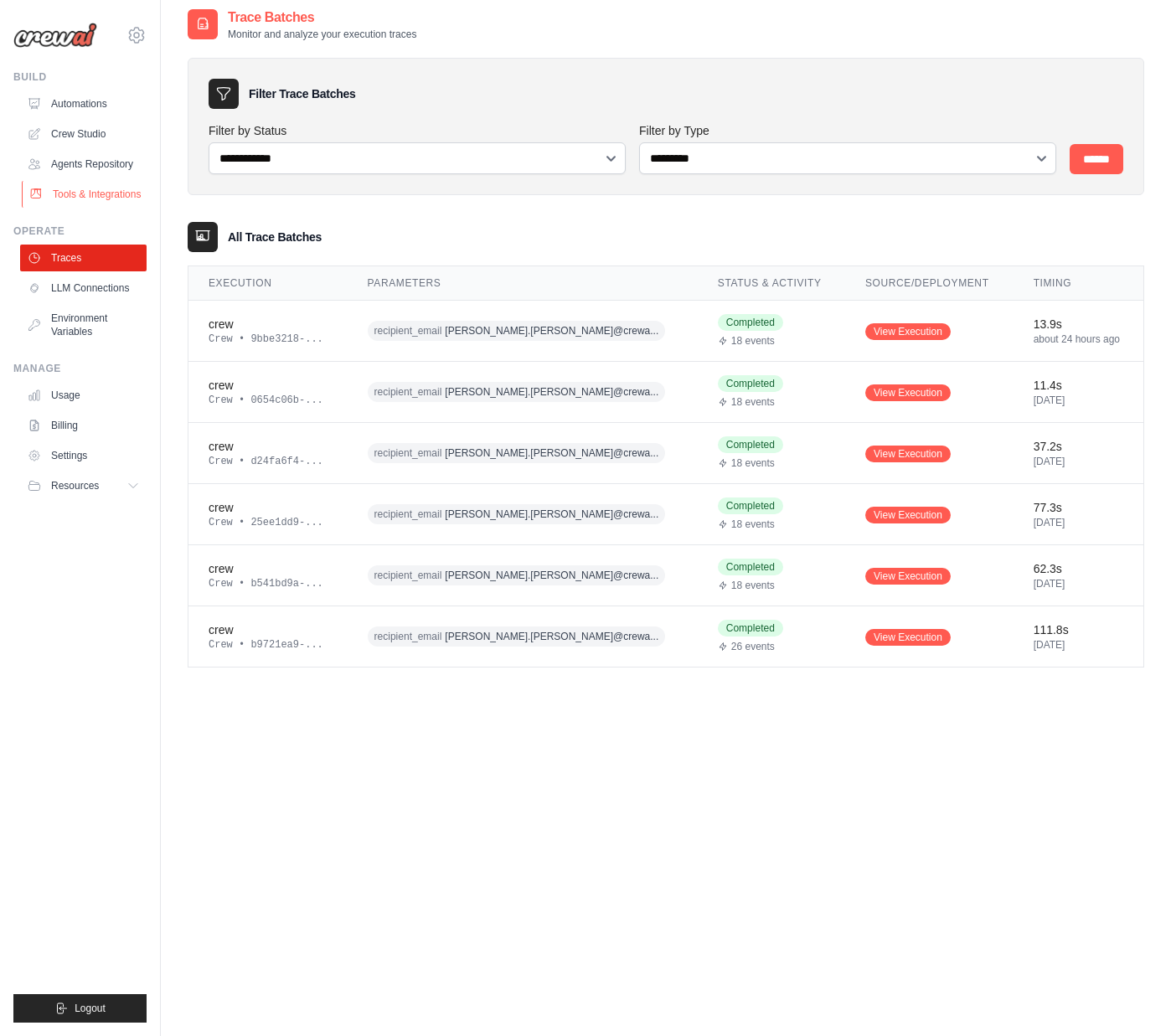
click at [65, 185] on link "Tools & Integrations" at bounding box center [84, 194] width 126 height 27
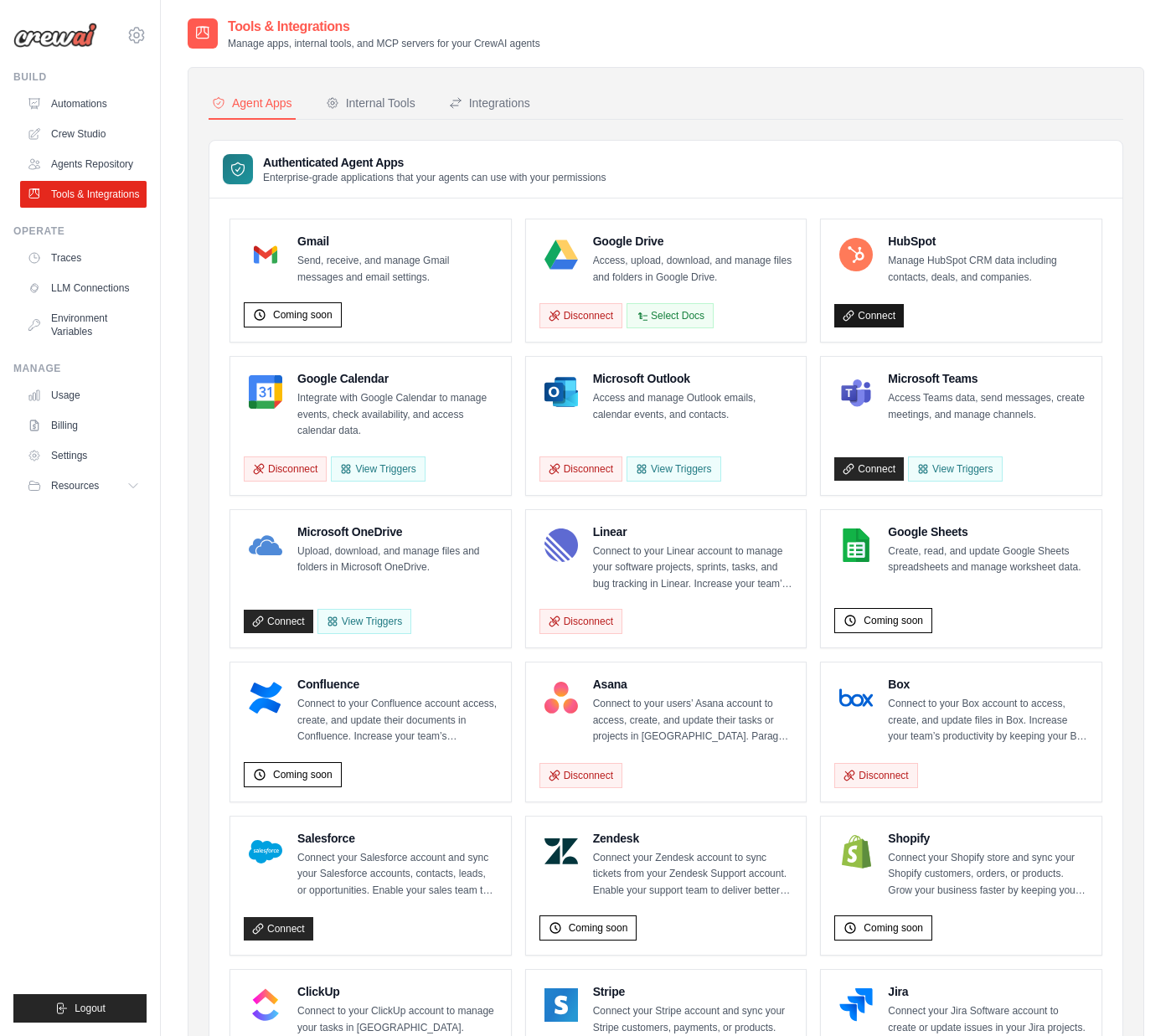
click at [881, 323] on link "Connect" at bounding box center [869, 315] width 70 height 23
